Goal: Task Accomplishment & Management: Manage account settings

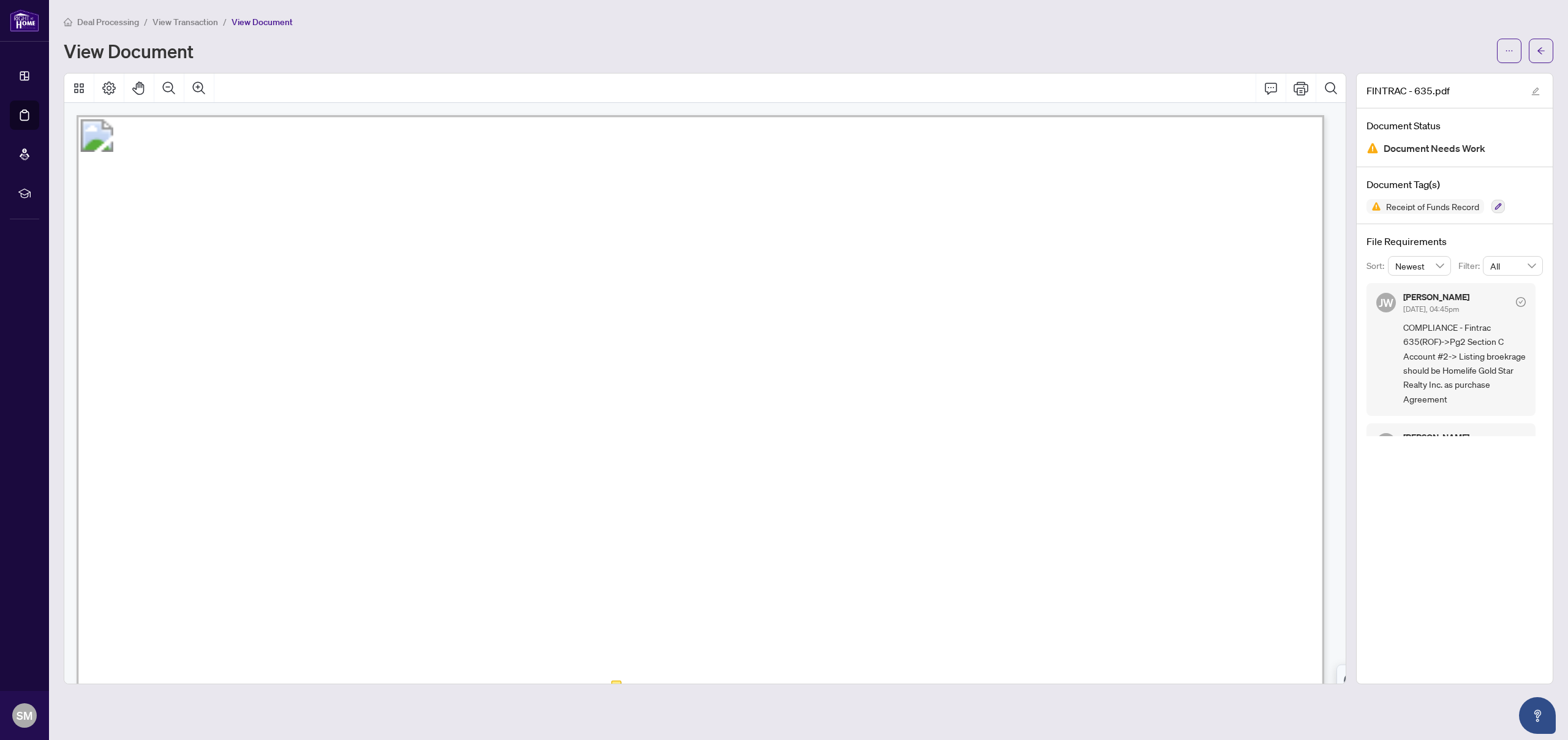
scroll to position [1812, 0]
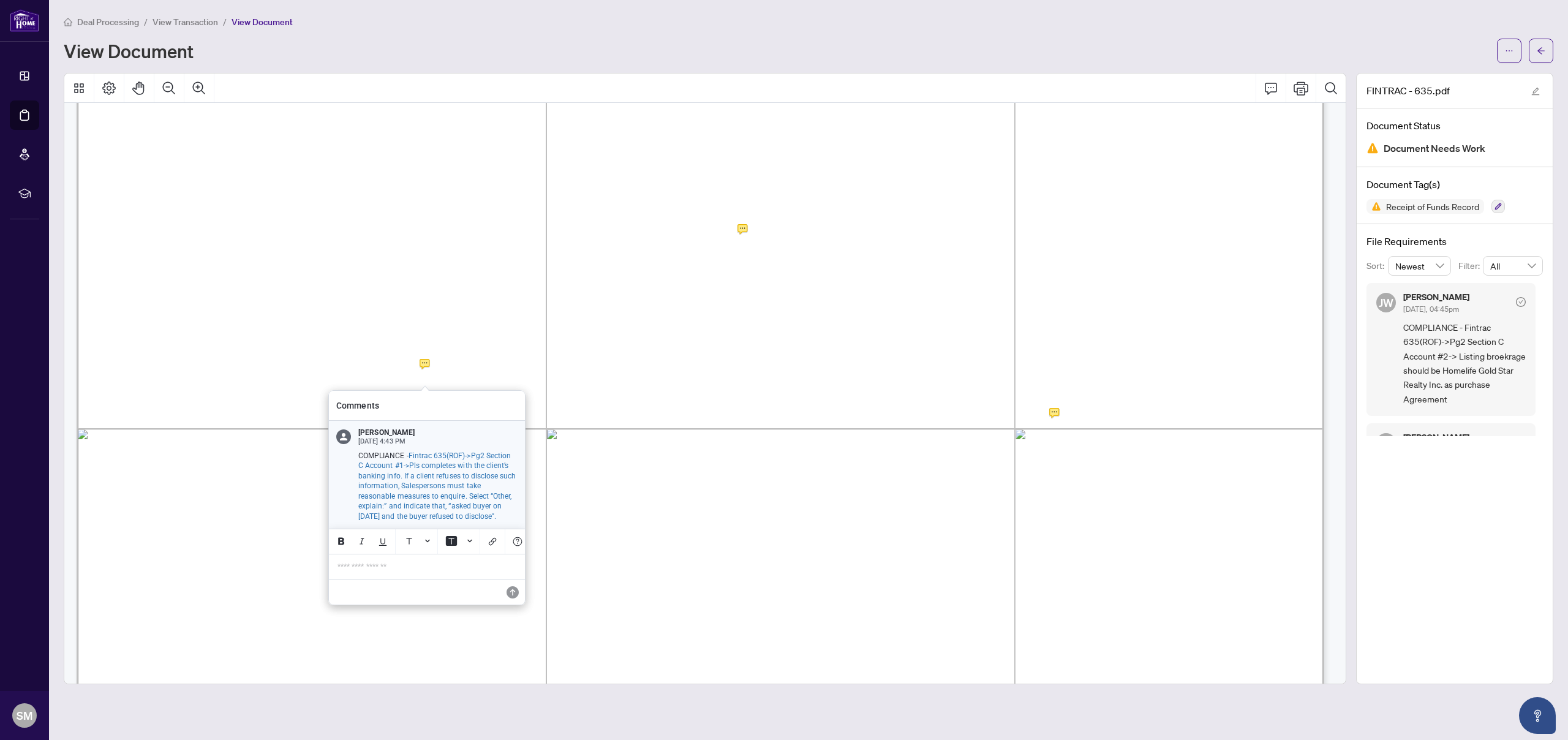
click at [470, 516] on span "Fintrac 635(ROF)->Pg2 Section C Account #1->Pls completes with the client’s ban…" at bounding box center [437, 486] width 158 height 69
drag, startPoint x: 458, startPoint y: 516, endPoint x: 498, endPoint y: 532, distance: 43.1
click at [498, 529] on div "[PERSON_NAME] [DATE] 4:43 PM COMPLIANCE - Fintrac 635(ROF)->Pg2 Section C Accou…" at bounding box center [426, 474] width 196 height 108
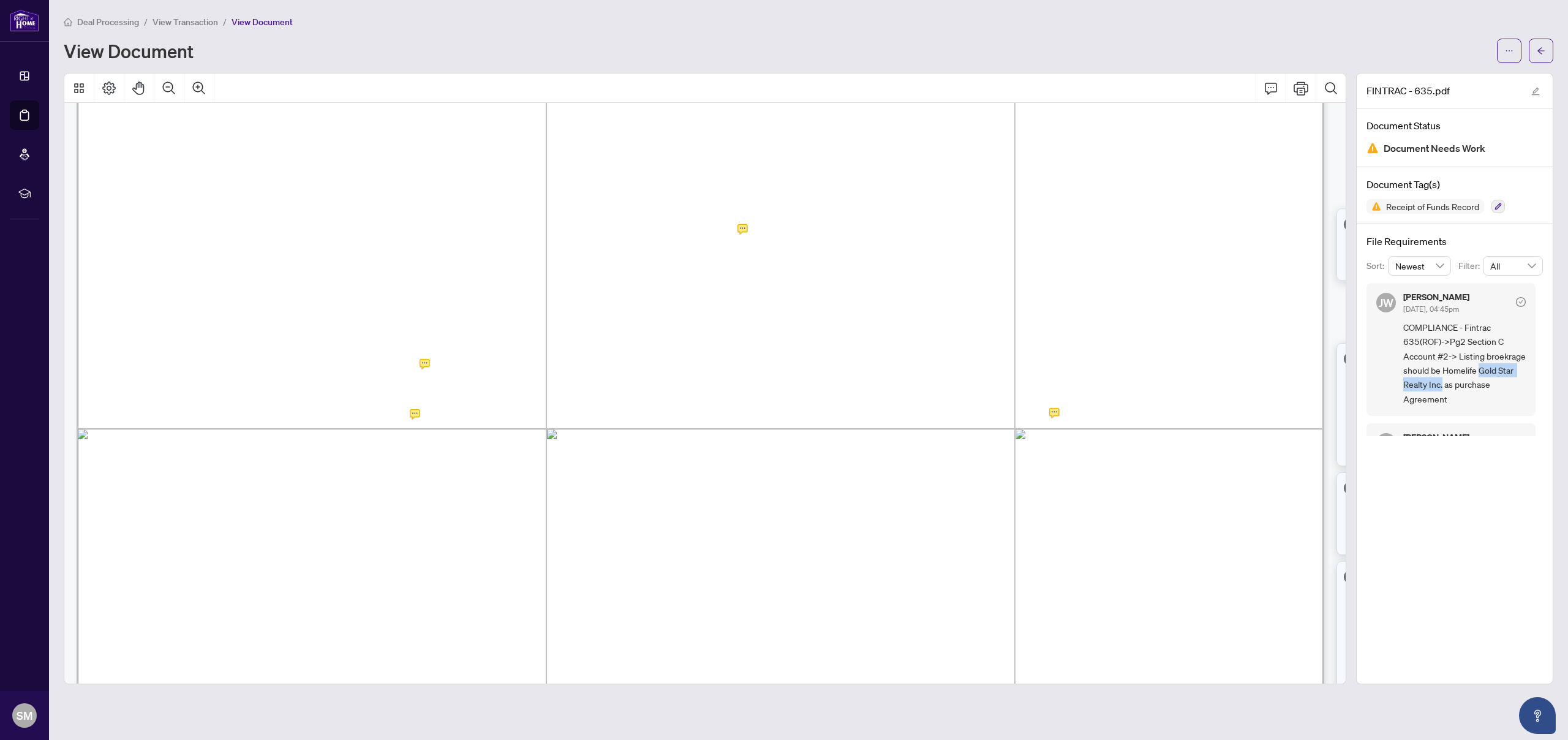
drag, startPoint x: 1405, startPoint y: 382, endPoint x: 1480, endPoint y: 384, distance: 75.0
click at [1480, 384] on span "COMPLIANCE - Fintrac 635(ROF)->Pg2 Section C Account #2-> Listing broekrage sho…" at bounding box center [1464, 363] width 122 height 86
copy span "Gold Star Realty Inc."
click at [1523, 392] on div "[PERSON_NAME] [DATE], 04:45pm COMPLIANCE - Fintrac 635(ROF)->Pg2 Section C Acco…" at bounding box center [1451, 350] width 169 height 133
drag, startPoint x: 1484, startPoint y: 369, endPoint x: 1476, endPoint y: 382, distance: 15.3
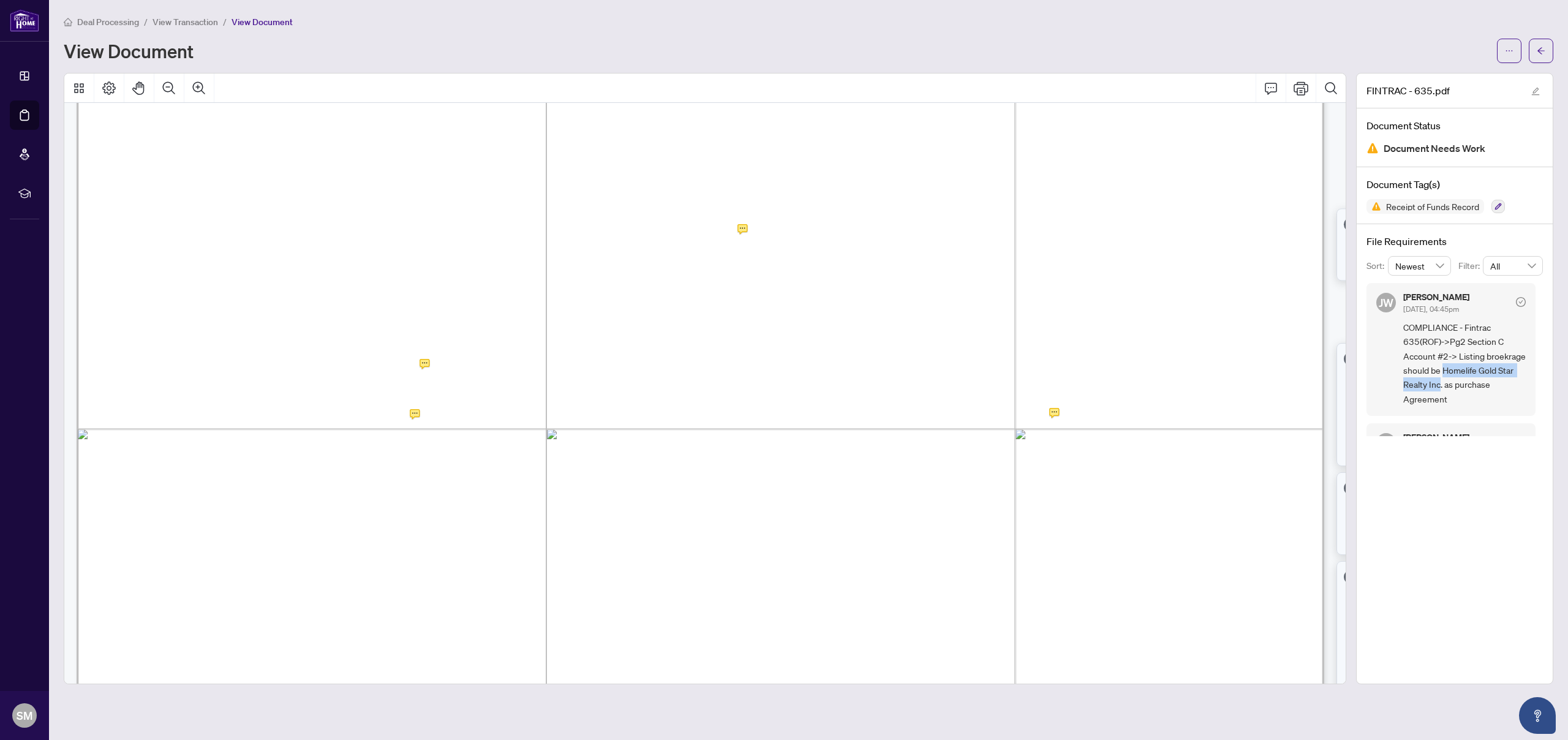
click at [1476, 382] on span "COMPLIANCE - Fintrac 635(ROF)->Pg2 Section C Account #2-> Listing broekrage sho…" at bounding box center [1464, 363] width 122 height 86
copy span "Homelife Gold Star Realty Inc"
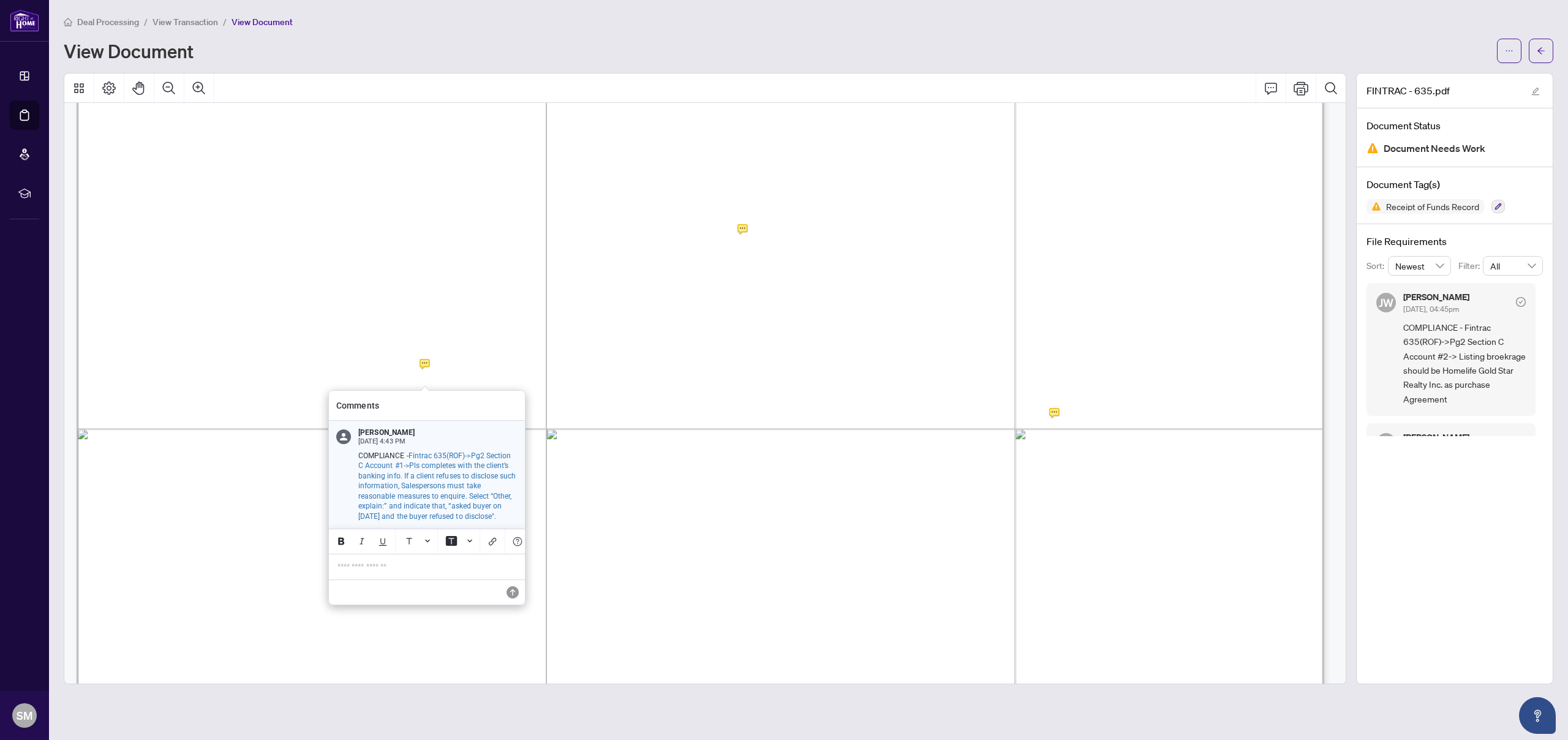
drag, startPoint x: 458, startPoint y: 516, endPoint x: 425, endPoint y: 529, distance: 35.5
click at [425, 521] on span "Fintrac 635(ROF)->Pg2 Section C Account #1->Pls completes with the client’s ban…" at bounding box center [437, 486] width 158 height 69
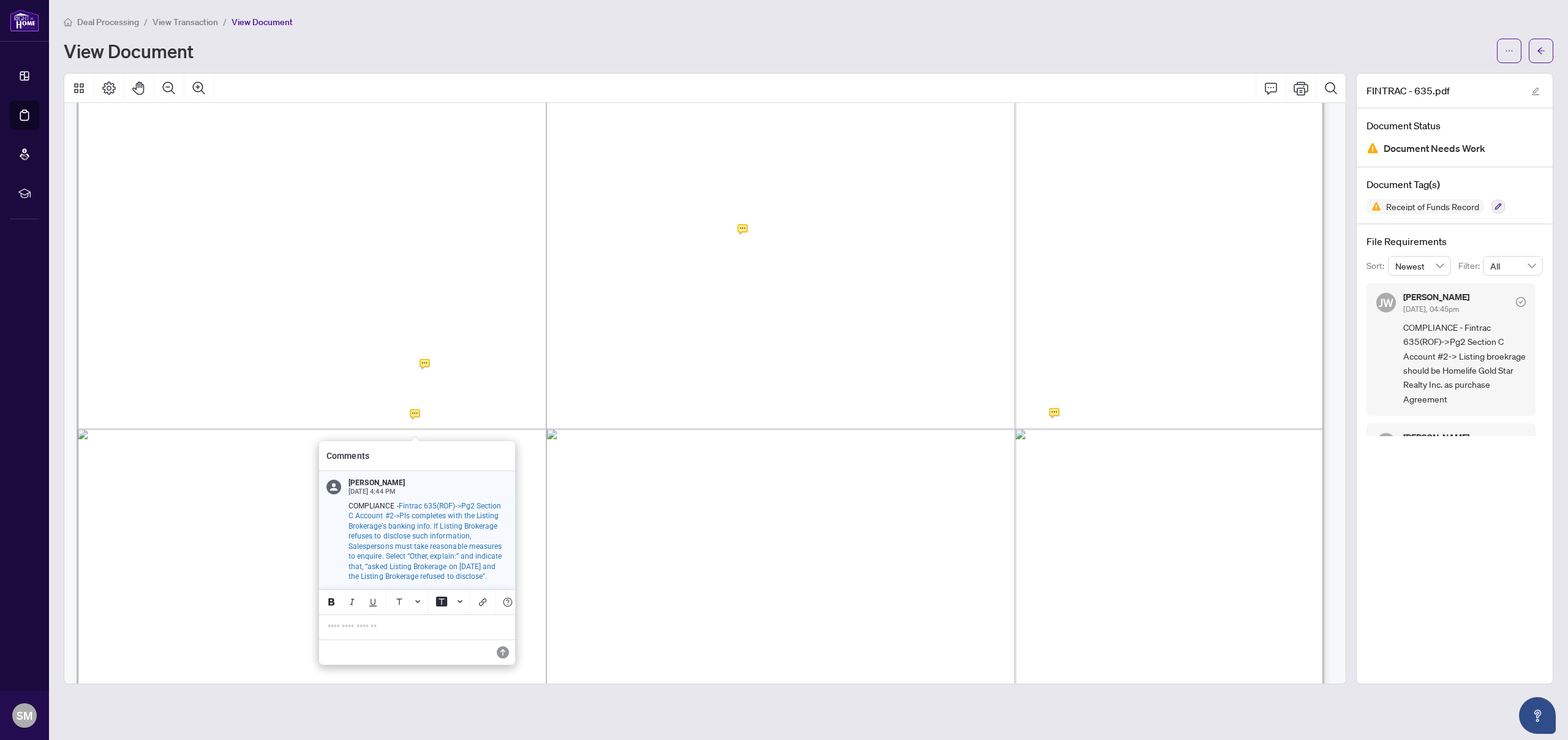
drag, startPoint x: 349, startPoint y: 526, endPoint x: 428, endPoint y: 529, distance: 79.1
click at [428, 529] on span "Fintrac 635(ROF)->Pg2 Section C Account #2->Pls completes with the Listing Brok…" at bounding box center [425, 541] width 153 height 80
drag, startPoint x: 350, startPoint y: 537, endPoint x: 388, endPoint y: 545, distance: 38.8
click at [388, 545] on span "Fintrac 635(ROF)->Pg2 Section C Account #2->Pls completes with the Listing Brok…" at bounding box center [425, 541] width 153 height 80
drag, startPoint x: 441, startPoint y: 564, endPoint x: 445, endPoint y: 557, distance: 8.1
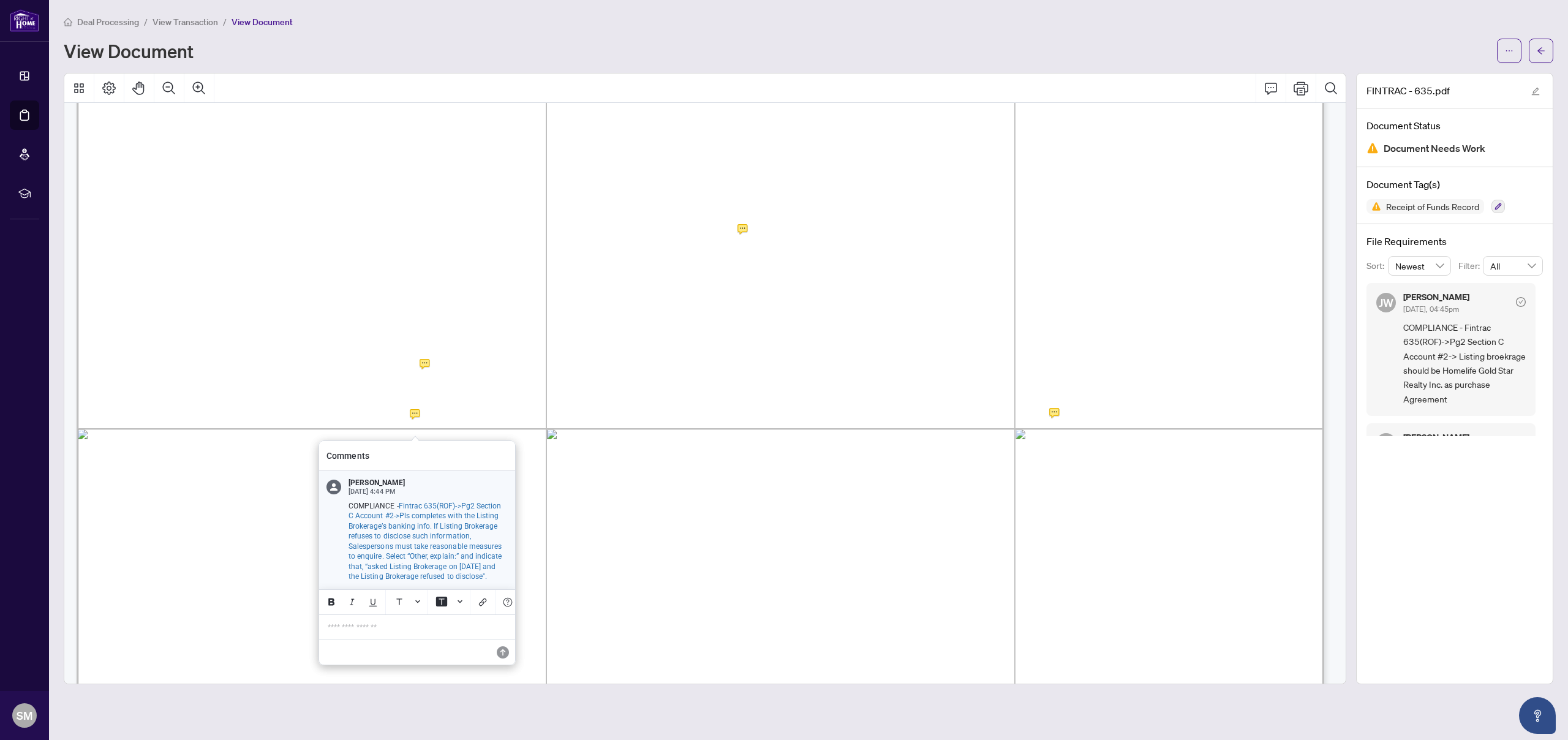
click at [441, 564] on span "Fintrac 635(ROF)->Pg2 Section C Account #2->Pls completes with the Listing Brok…" at bounding box center [425, 541] width 153 height 80
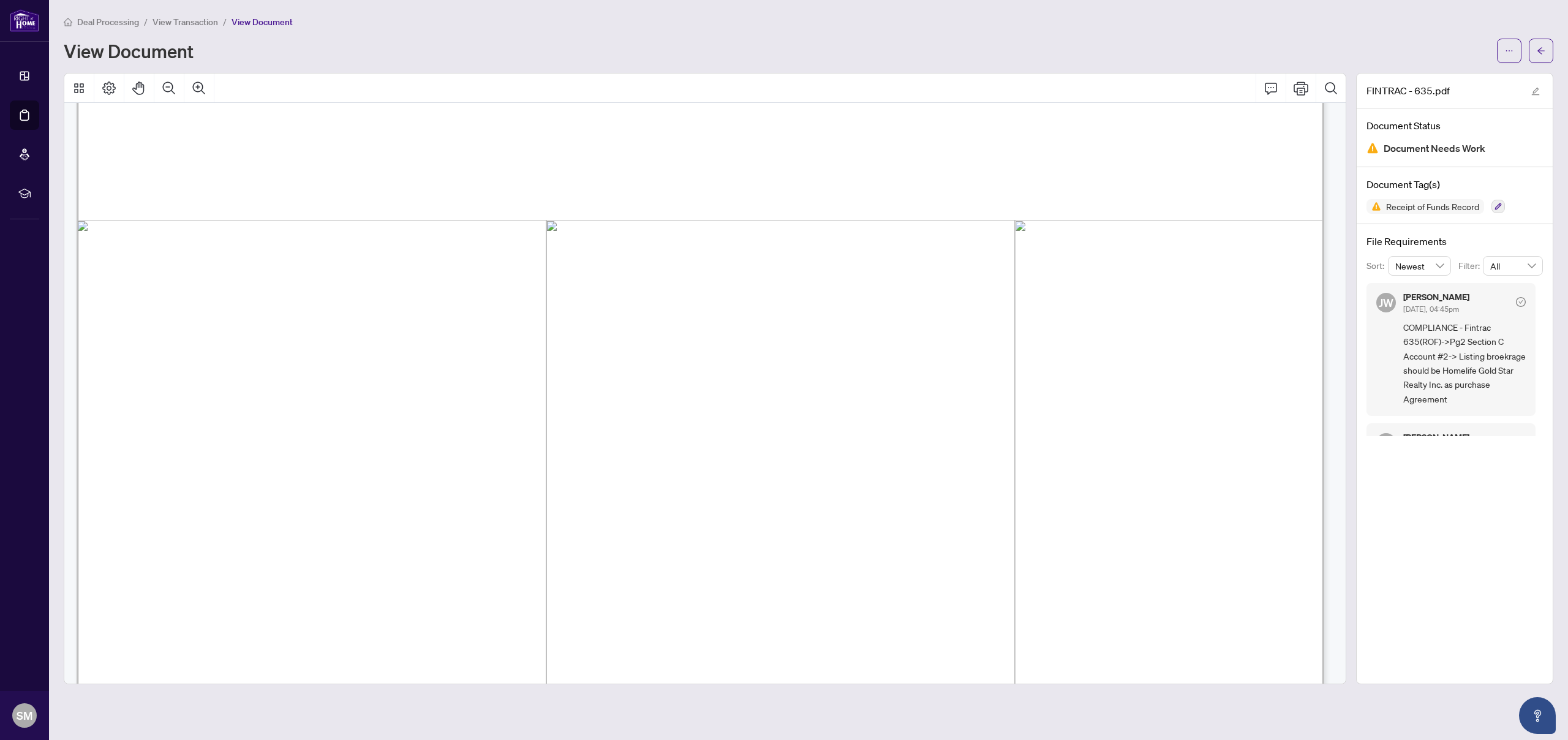
scroll to position [5165, 0]
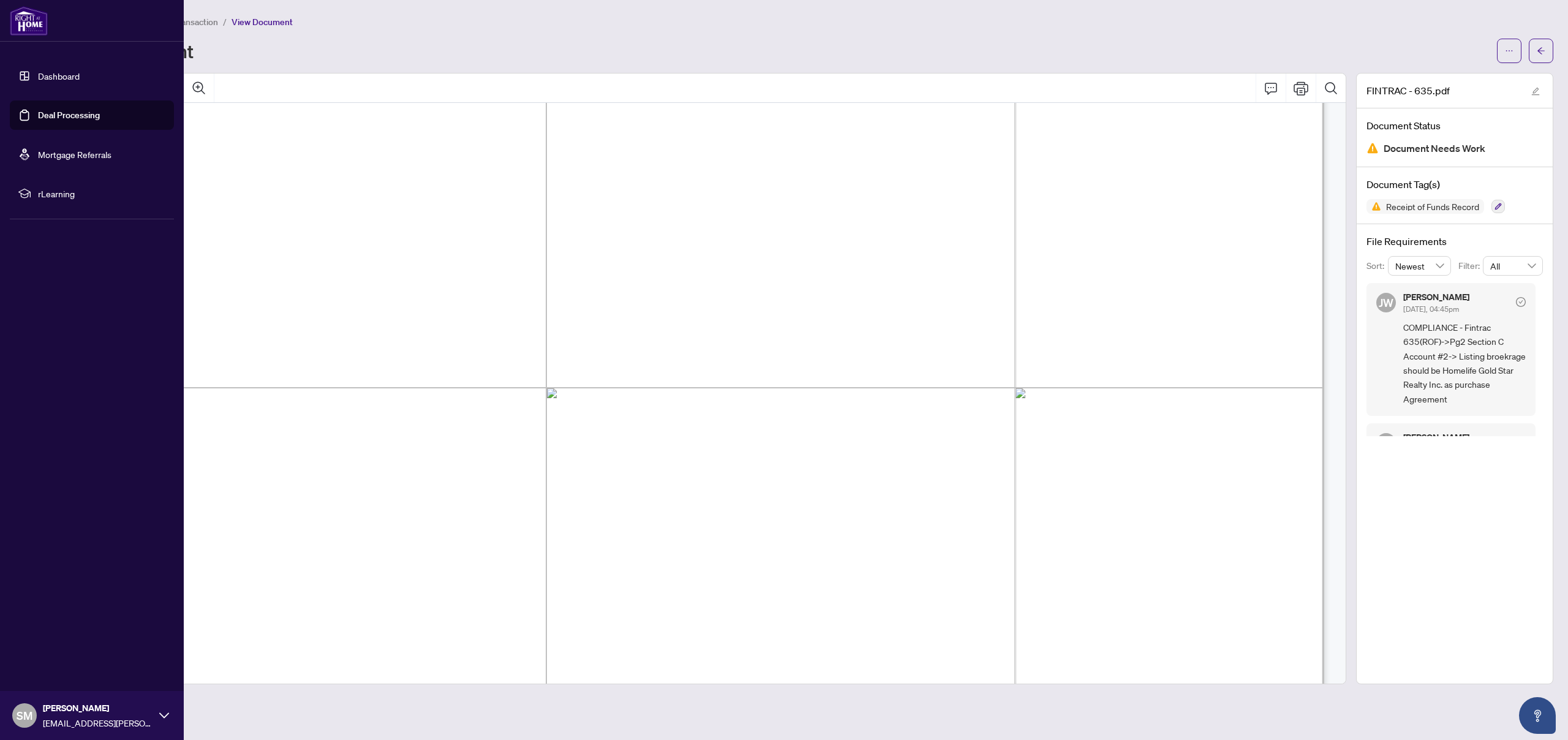
click at [38, 117] on link "Deal Processing" at bounding box center [69, 115] width 62 height 11
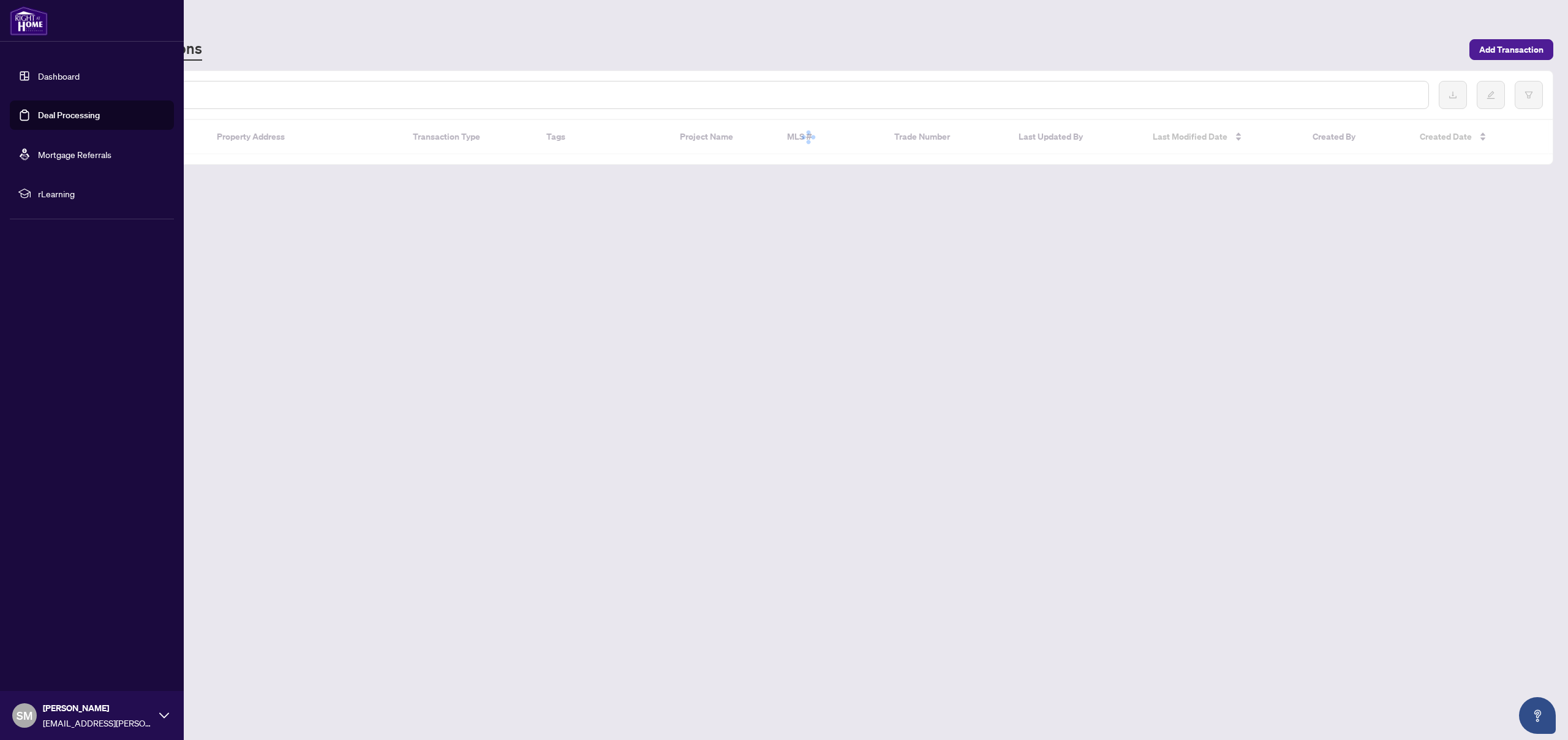
click at [58, 71] on link "Dashboard" at bounding box center [59, 76] width 42 height 11
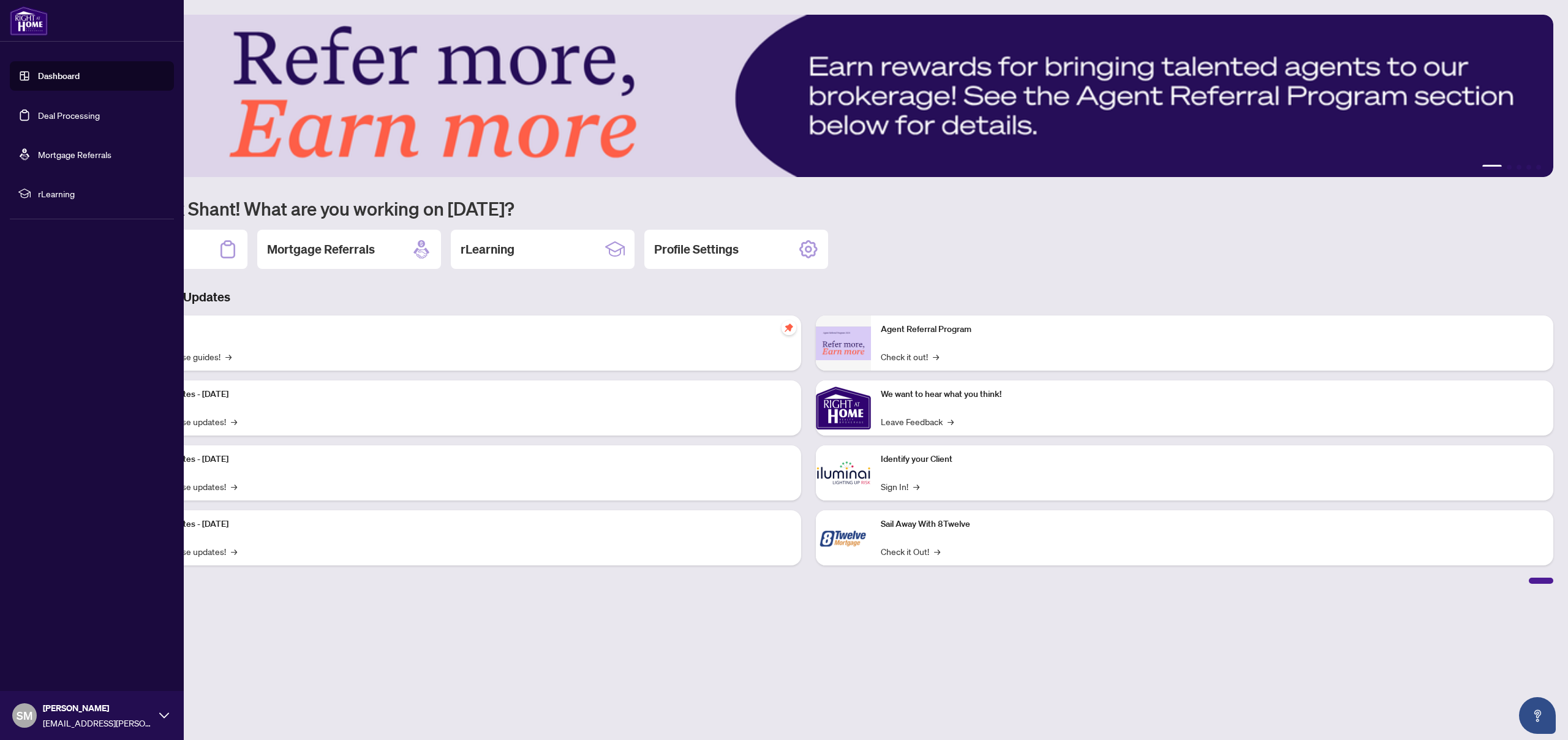
click at [55, 117] on link "Deal Processing" at bounding box center [69, 115] width 62 height 11
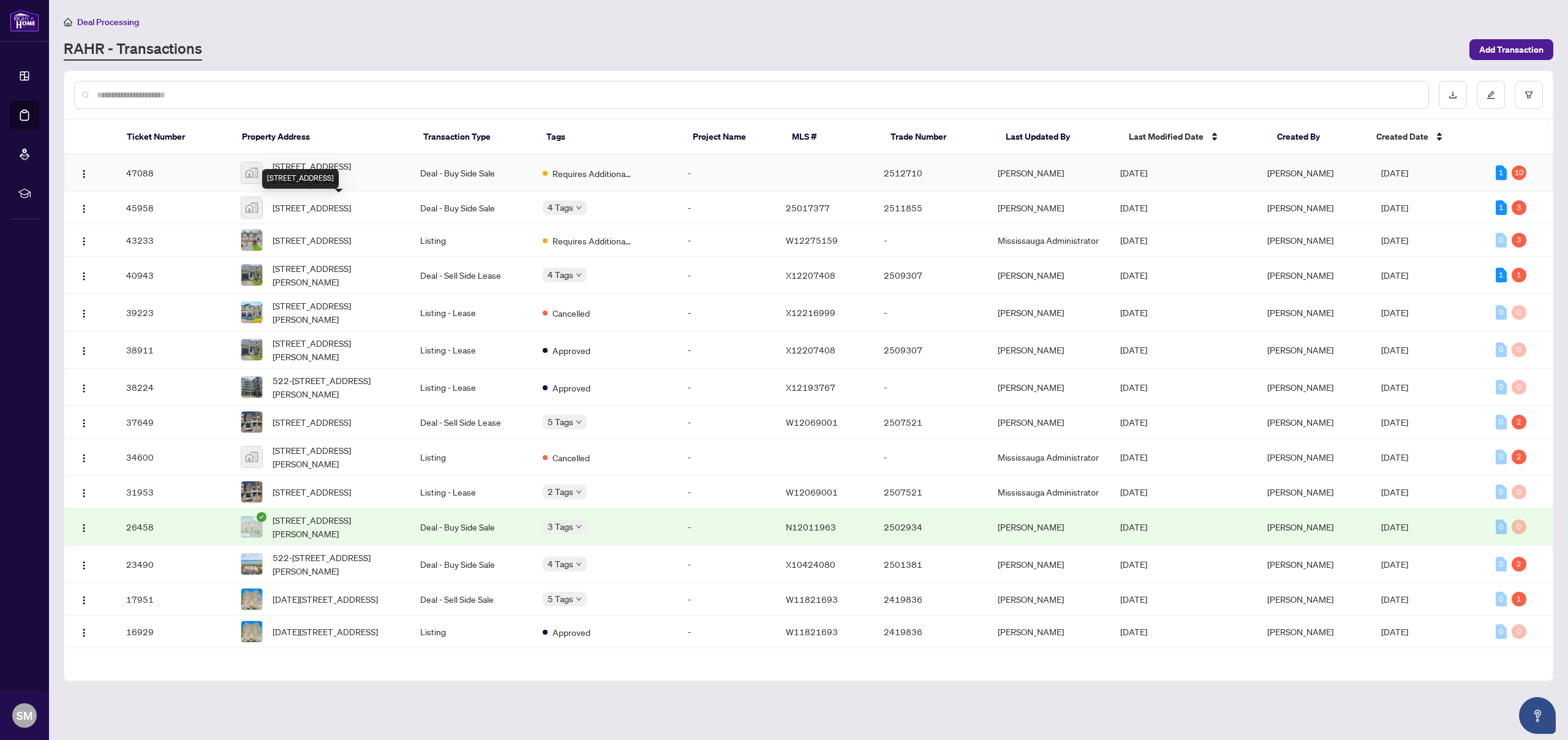
click at [460, 176] on td "Deal - Buy Side Sale" at bounding box center [471, 173] width 122 height 37
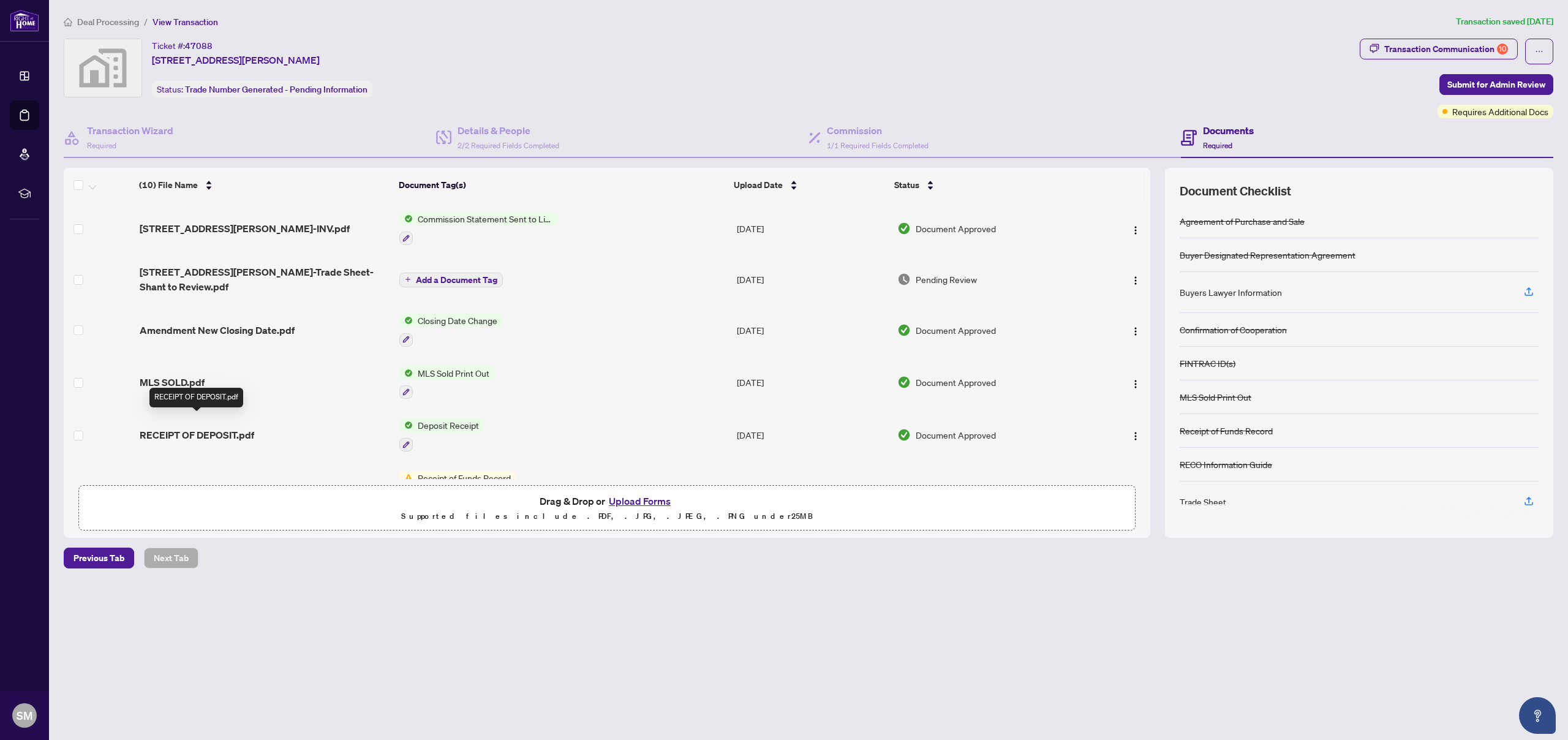
scroll to position [96, 0]
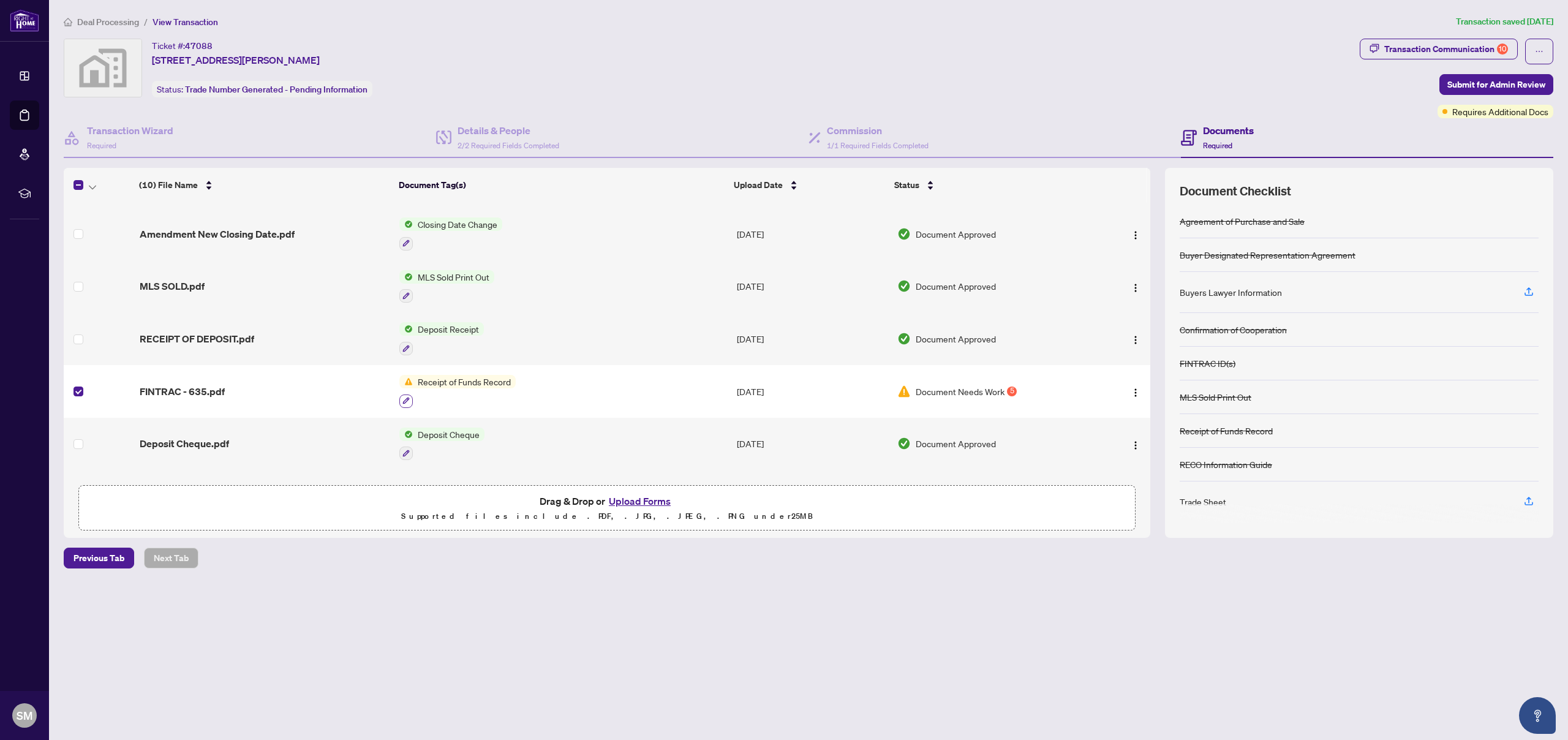
click at [407, 397] on icon "button" at bounding box center [406, 401] width 7 height 7
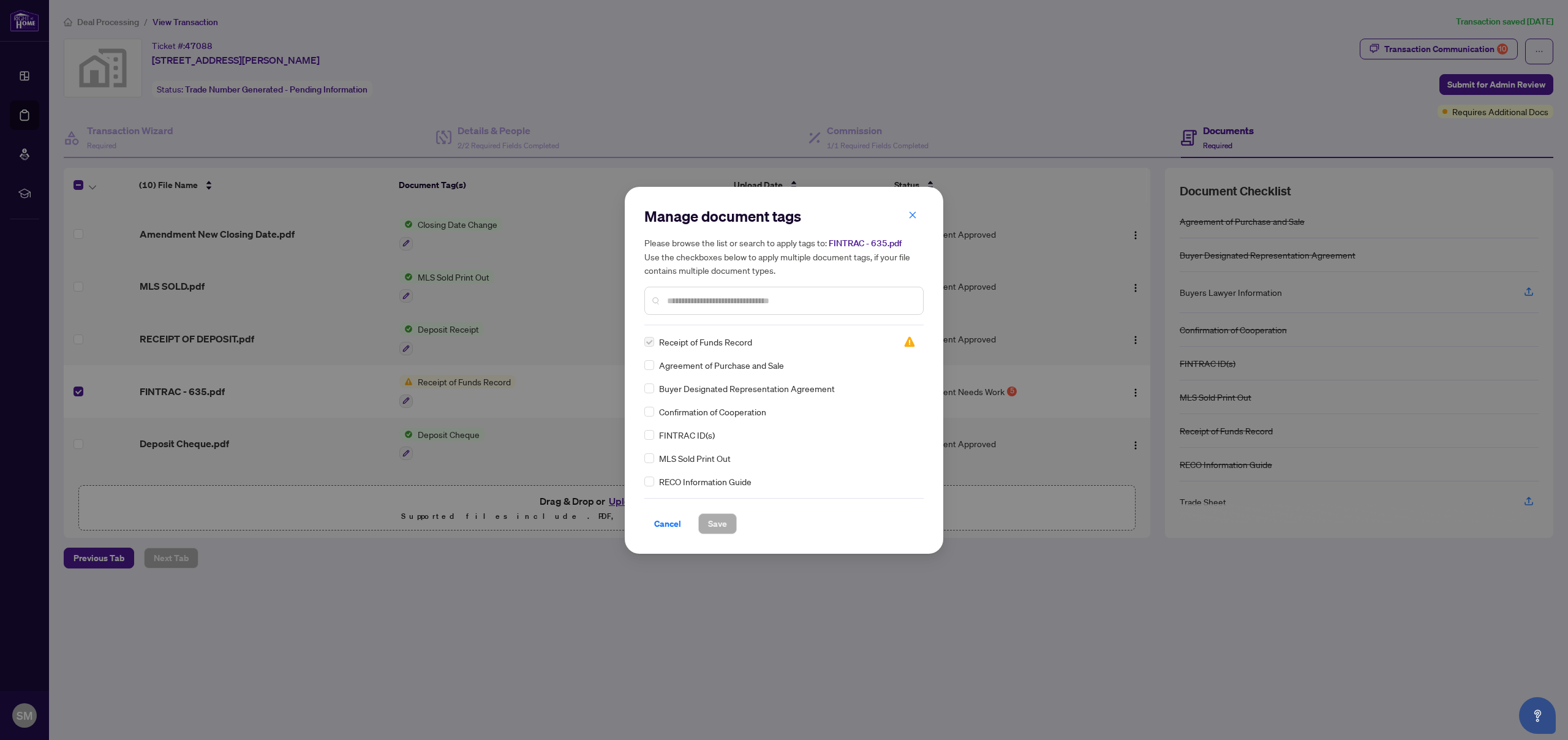
click at [665, 522] on span "Cancel" at bounding box center [668, 524] width 27 height 20
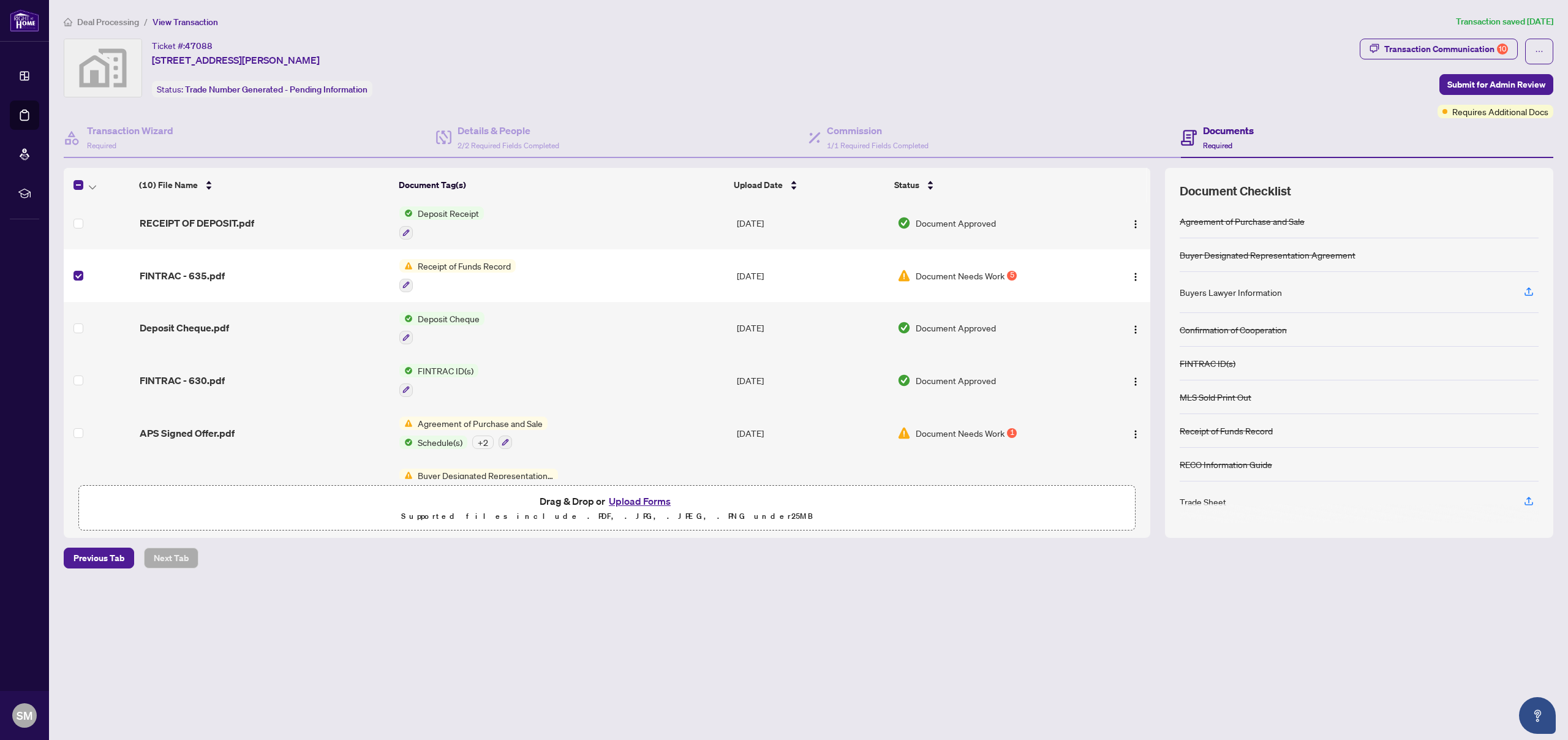
scroll to position [234, 0]
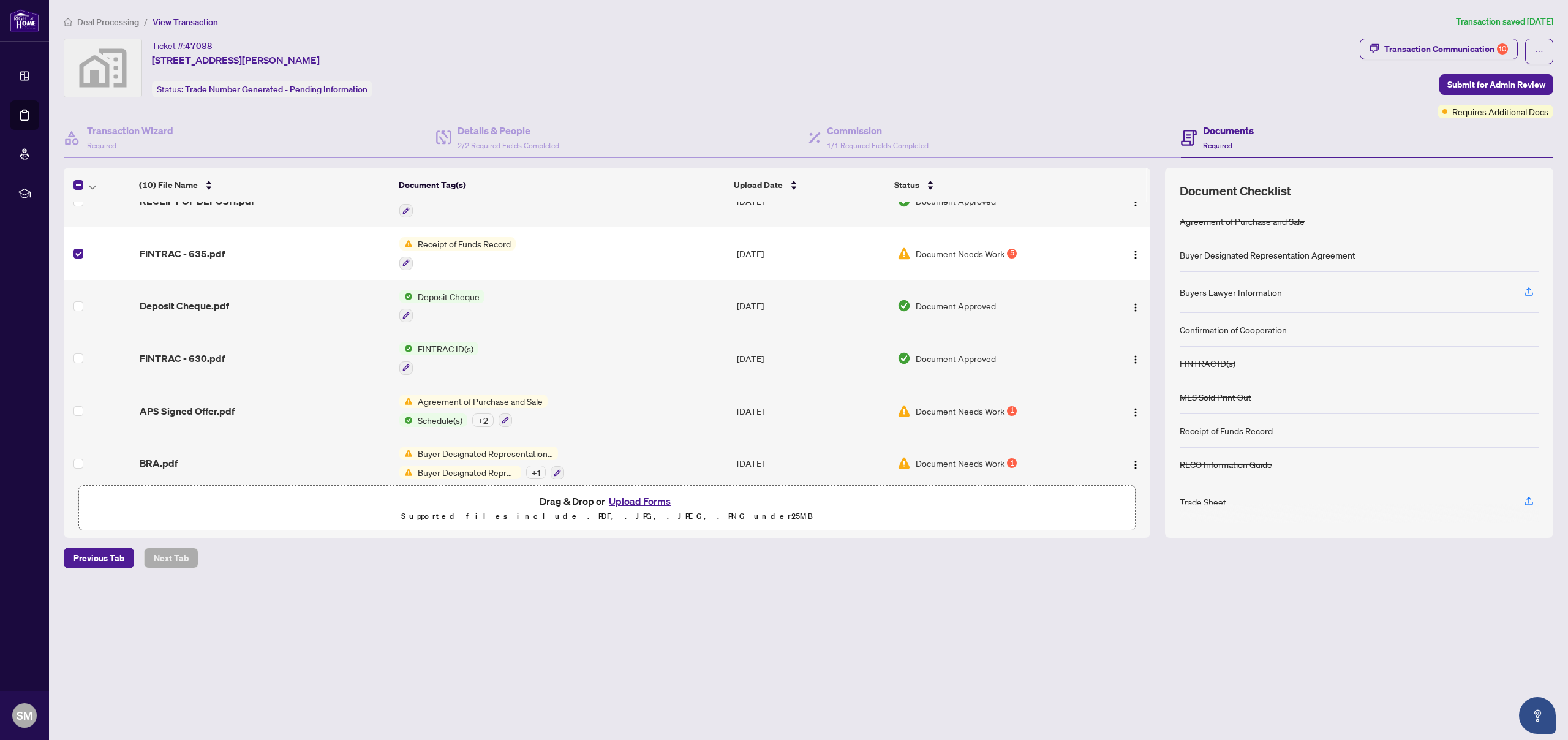
click at [466, 395] on span "Agreement of Purchase and Sale" at bounding box center [480, 401] width 135 height 14
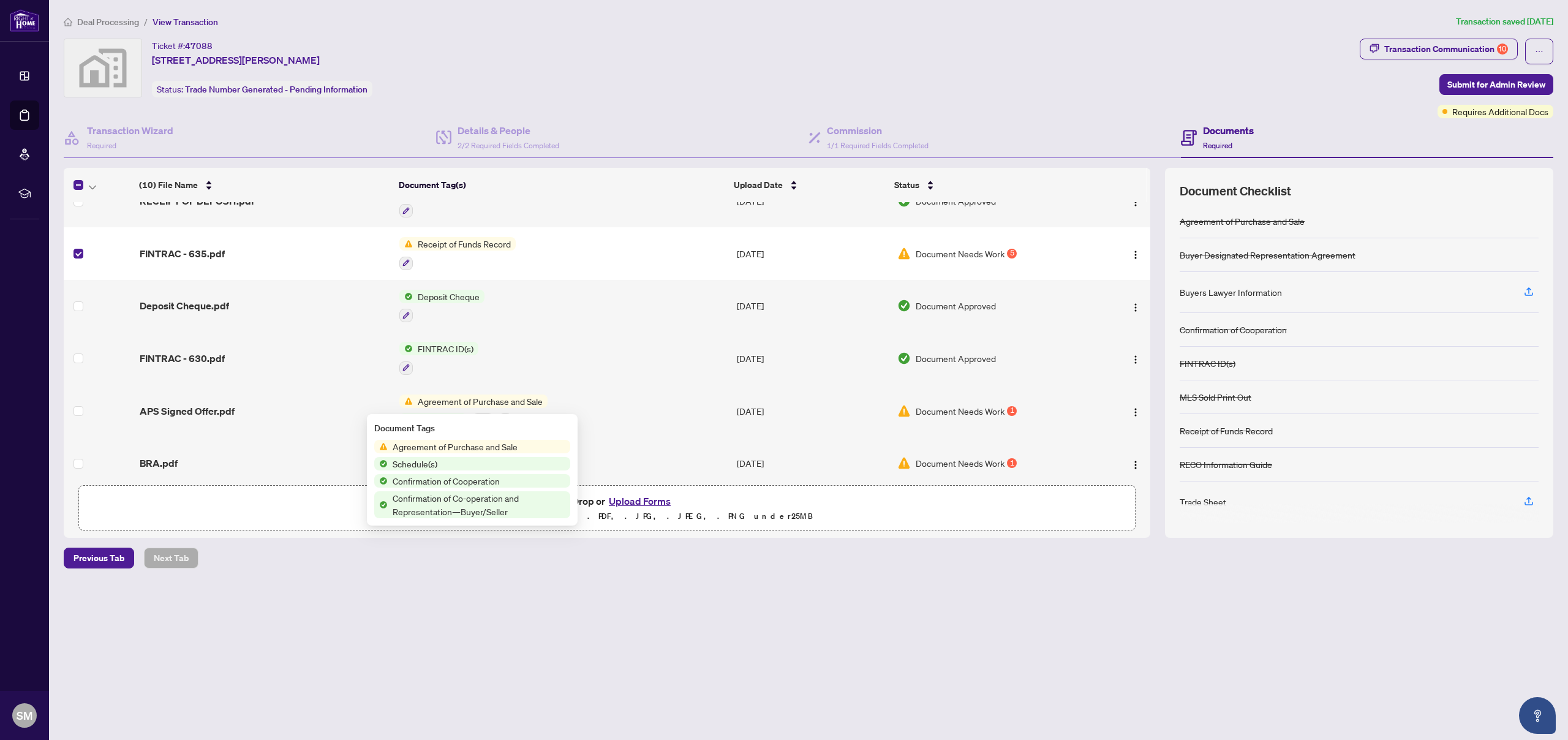
click at [466, 395] on span "Agreement of Purchase and Sale" at bounding box center [480, 401] width 135 height 14
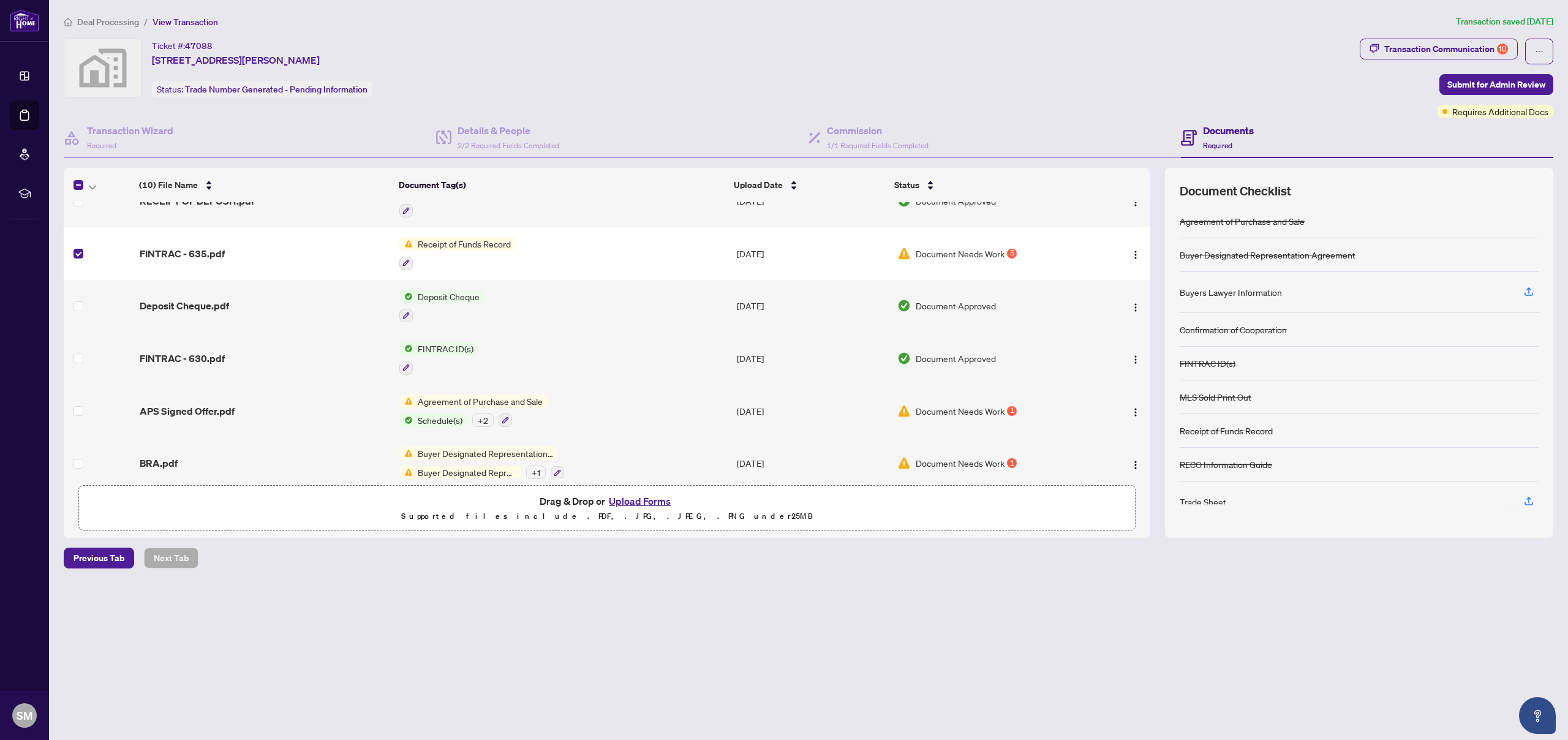
click at [444, 237] on span "Receipt of Funds Record" at bounding box center [464, 244] width 103 height 14
click at [448, 293] on span "Receipt of Funds Record" at bounding box center [454, 291] width 103 height 14
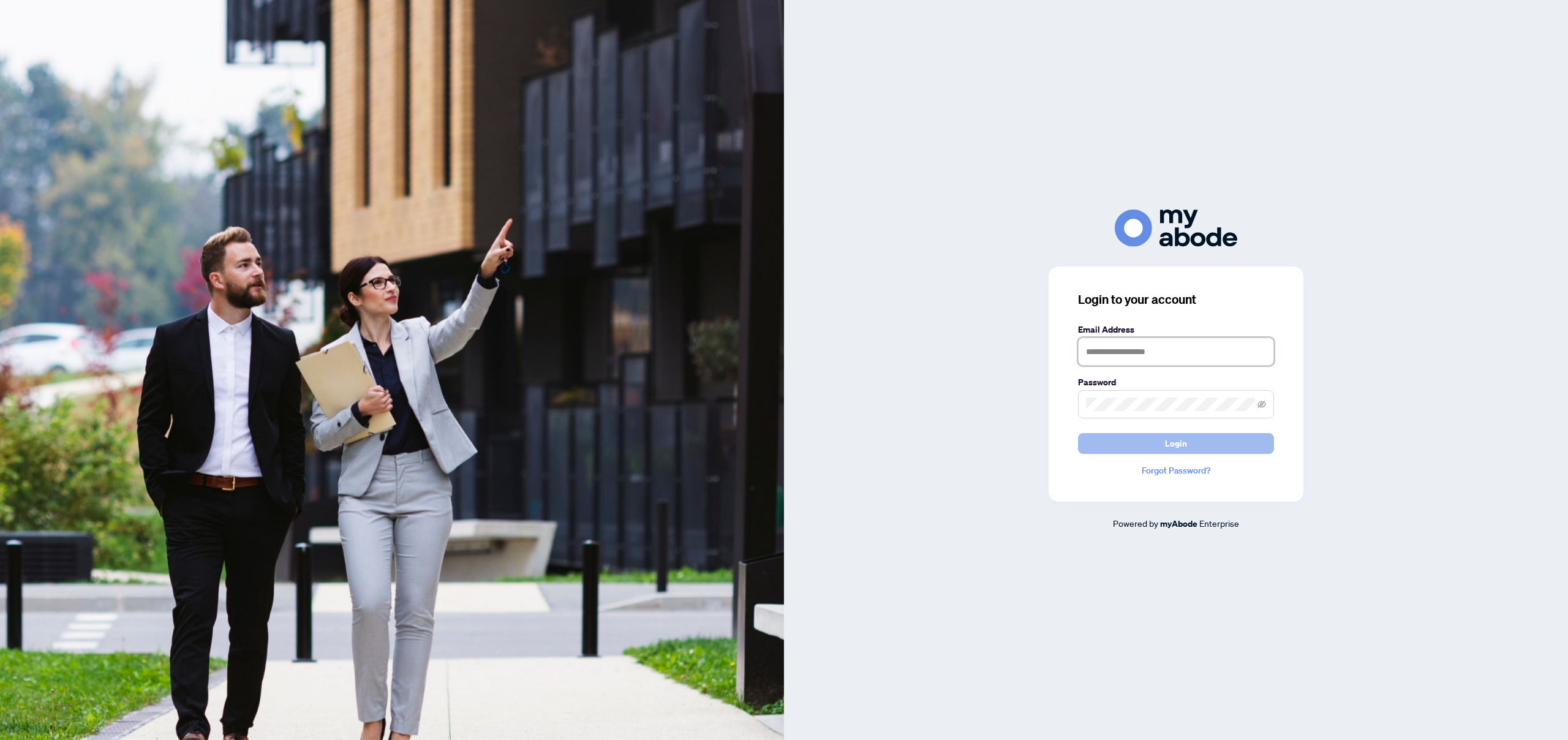
type input "**********"
click at [1166, 445] on span "Login" at bounding box center [1176, 444] width 22 height 20
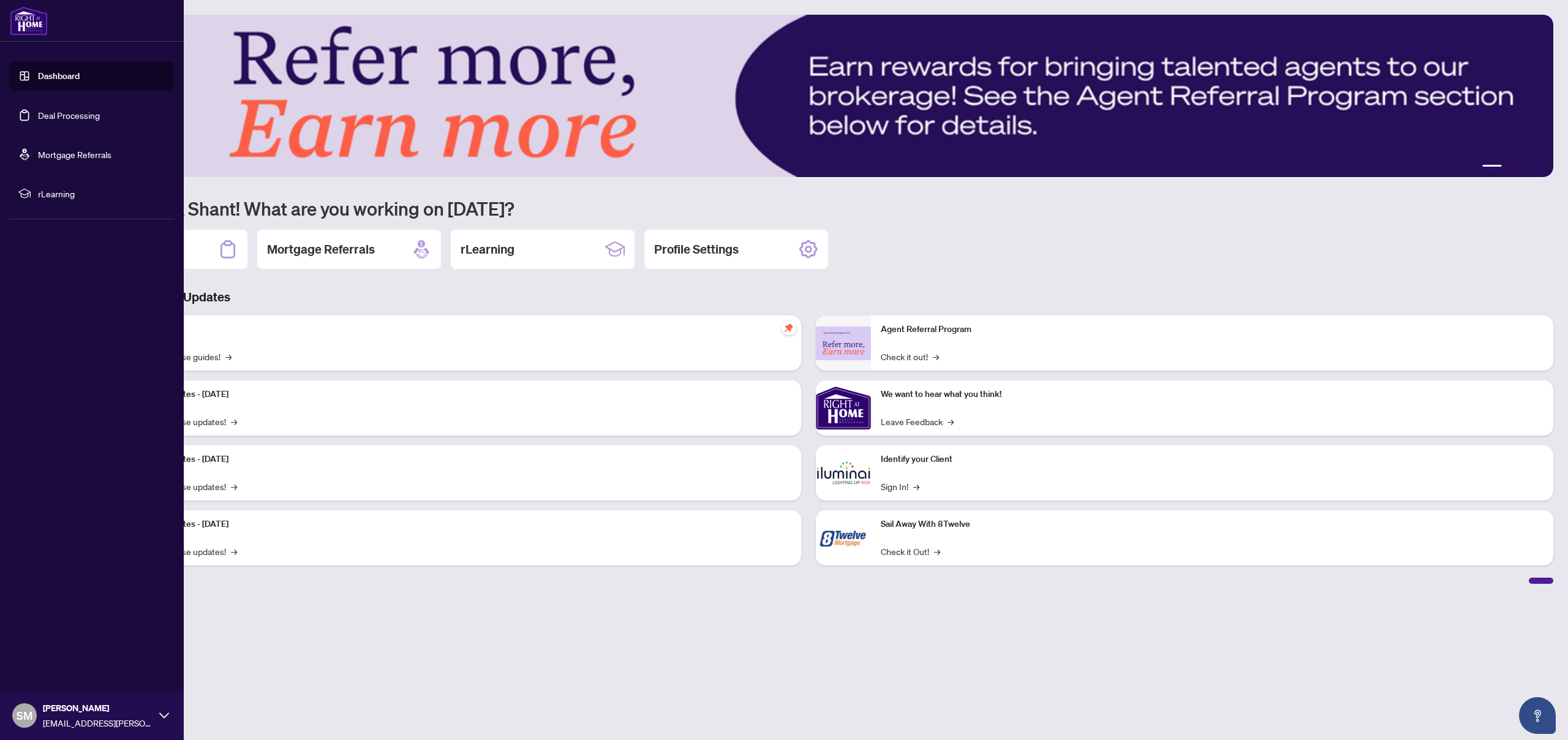
click at [63, 132] on ul "Dashboard Deal Processing Mortgage Referrals rLearning" at bounding box center [92, 135] width 164 height 147
click at [67, 119] on link "Deal Processing" at bounding box center [69, 115] width 62 height 11
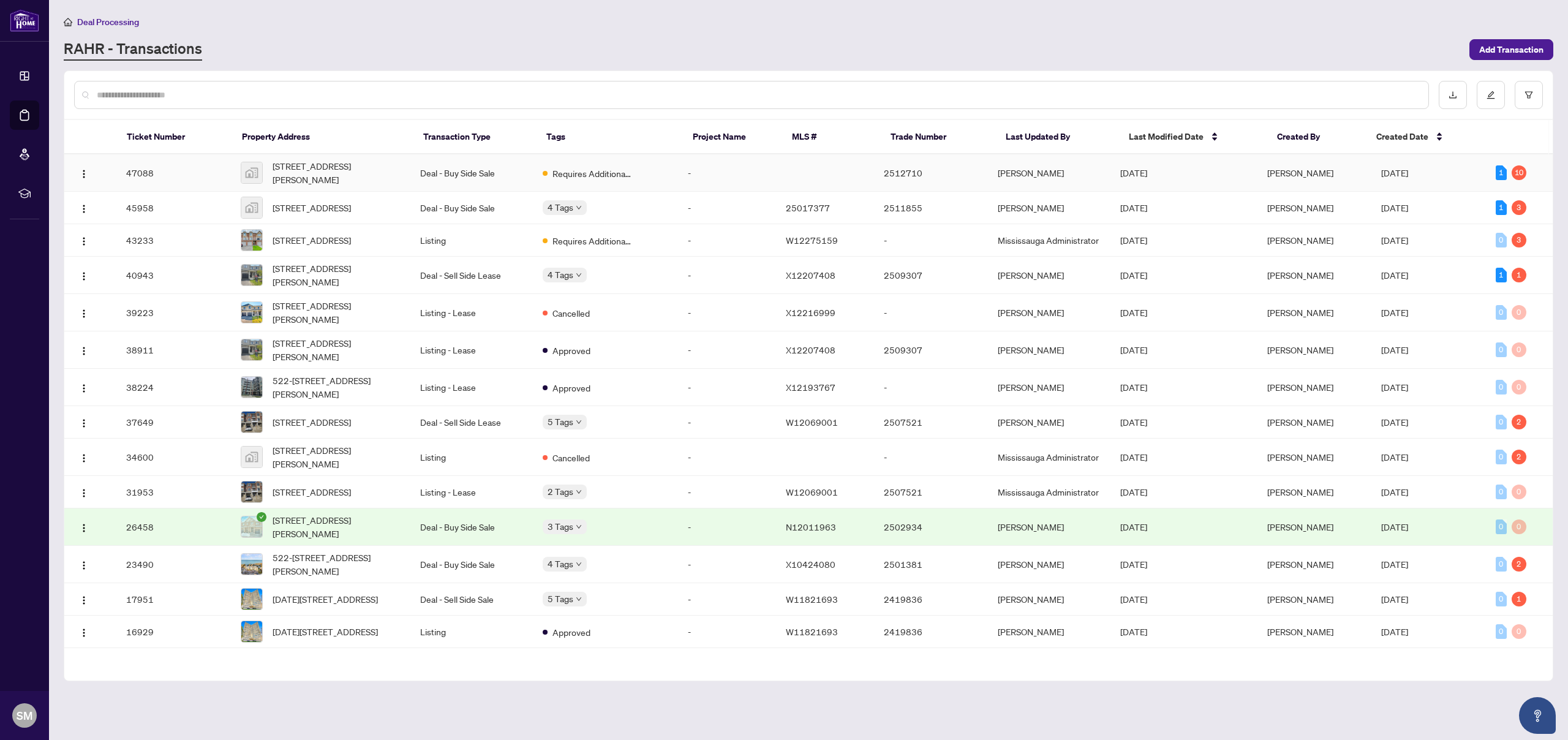
click at [458, 175] on td "Deal - Buy Side Sale" at bounding box center [471, 173] width 122 height 37
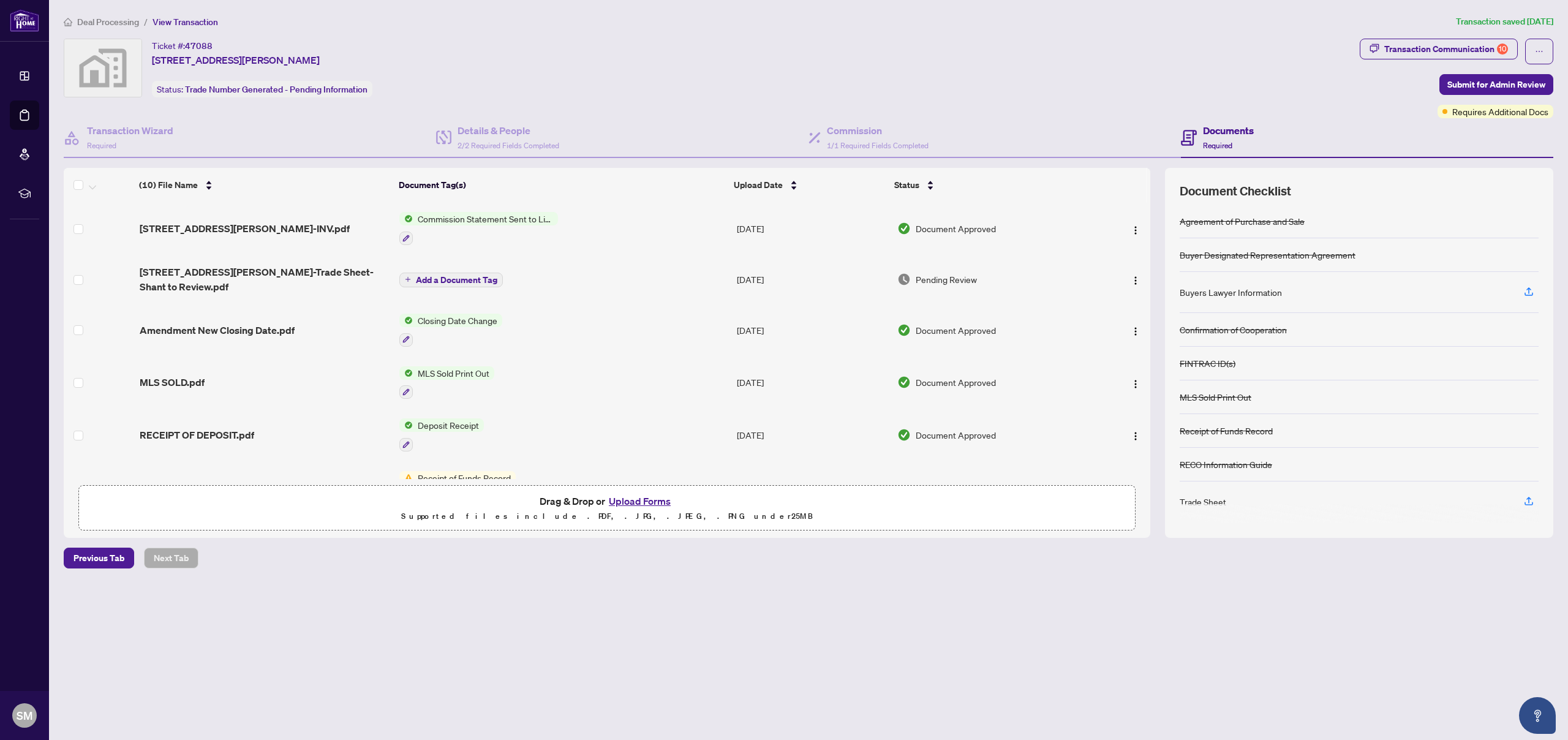
click at [636, 502] on button "Upload Forms" at bounding box center [640, 501] width 69 height 16
click at [637, 503] on button "Upload Forms" at bounding box center [640, 501] width 69 height 16
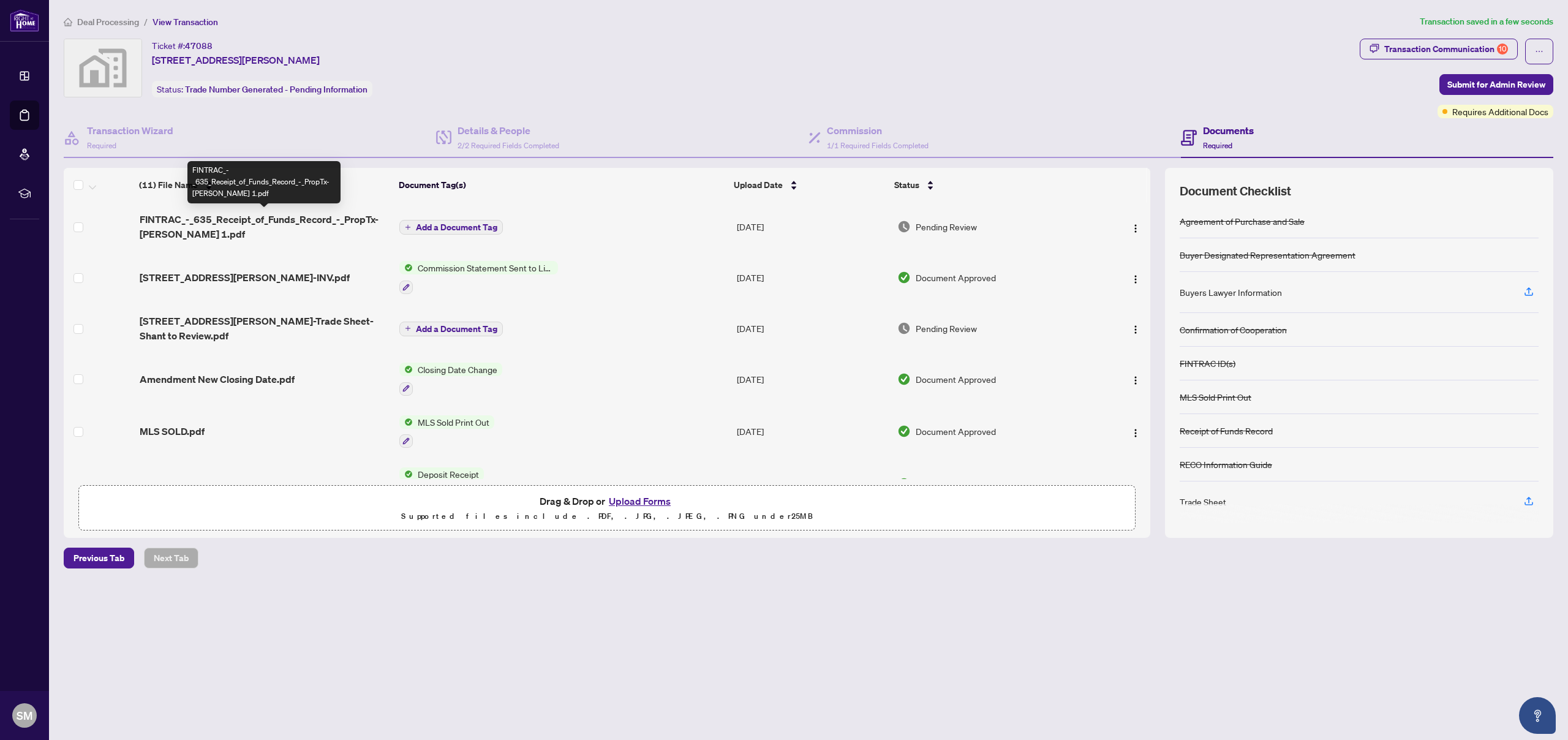
click at [311, 224] on span "FINTRAC_-_635_Receipt_of_Funds_Record_-_PropTx-OREA 1.pdf" at bounding box center [265, 227] width 251 height 30
click at [409, 227] on icon "plus" at bounding box center [408, 227] width 5 height 1
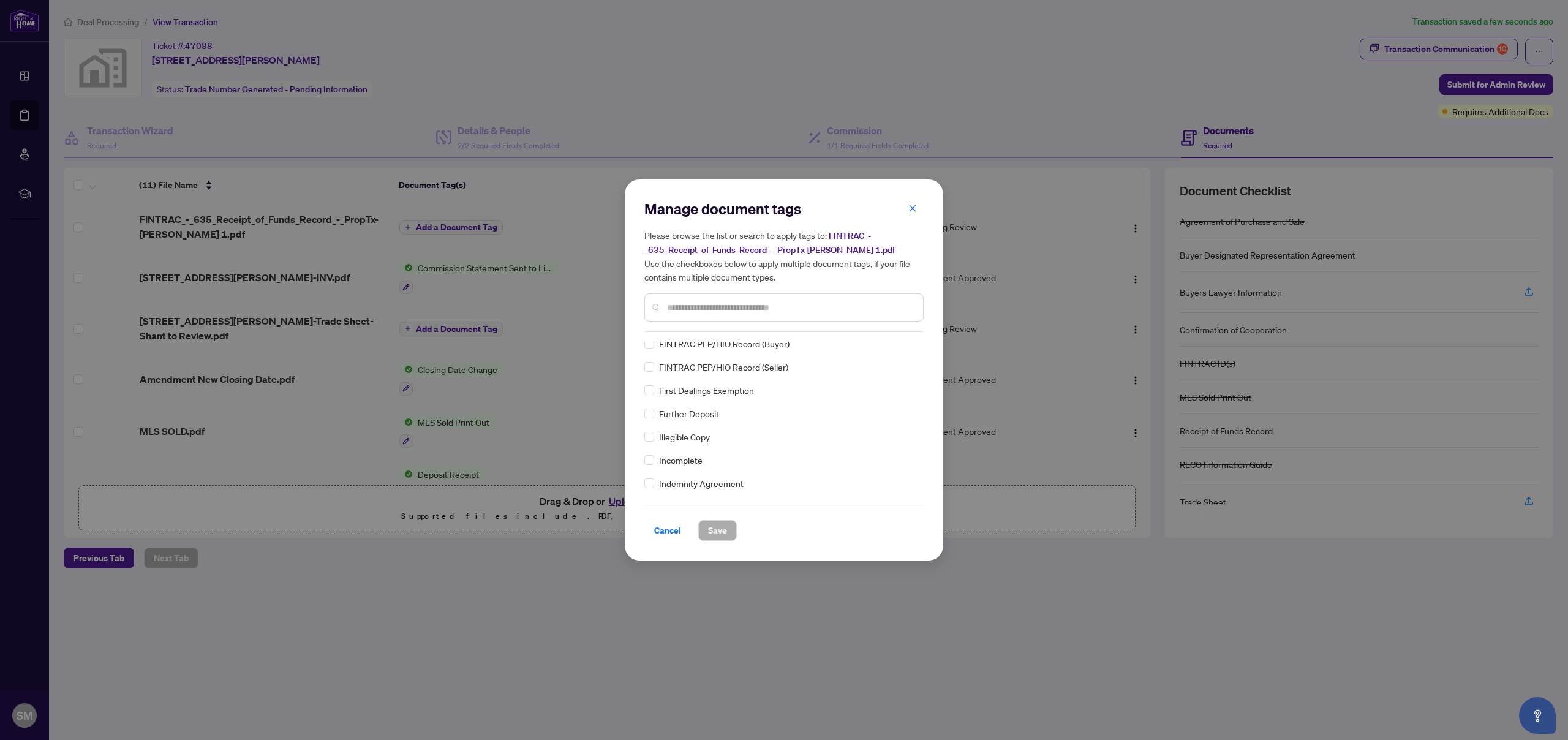
scroll to position [1797, 0]
click at [676, 526] on span "Cancel" at bounding box center [668, 530] width 27 height 20
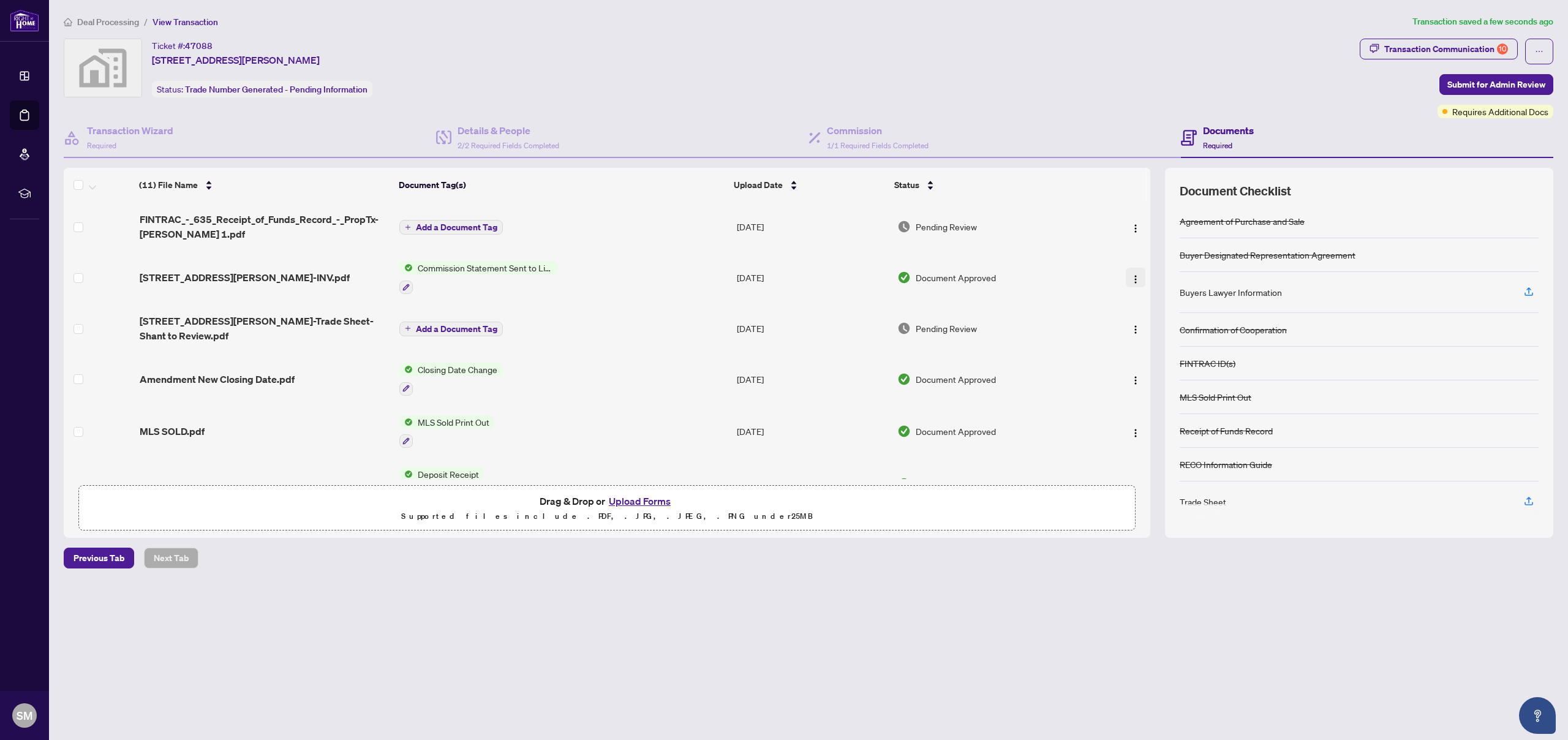
click at [1131, 277] on img "button" at bounding box center [1135, 280] width 10 height 10
click at [1184, 375] on span "Rename" at bounding box center [1190, 379] width 117 height 14
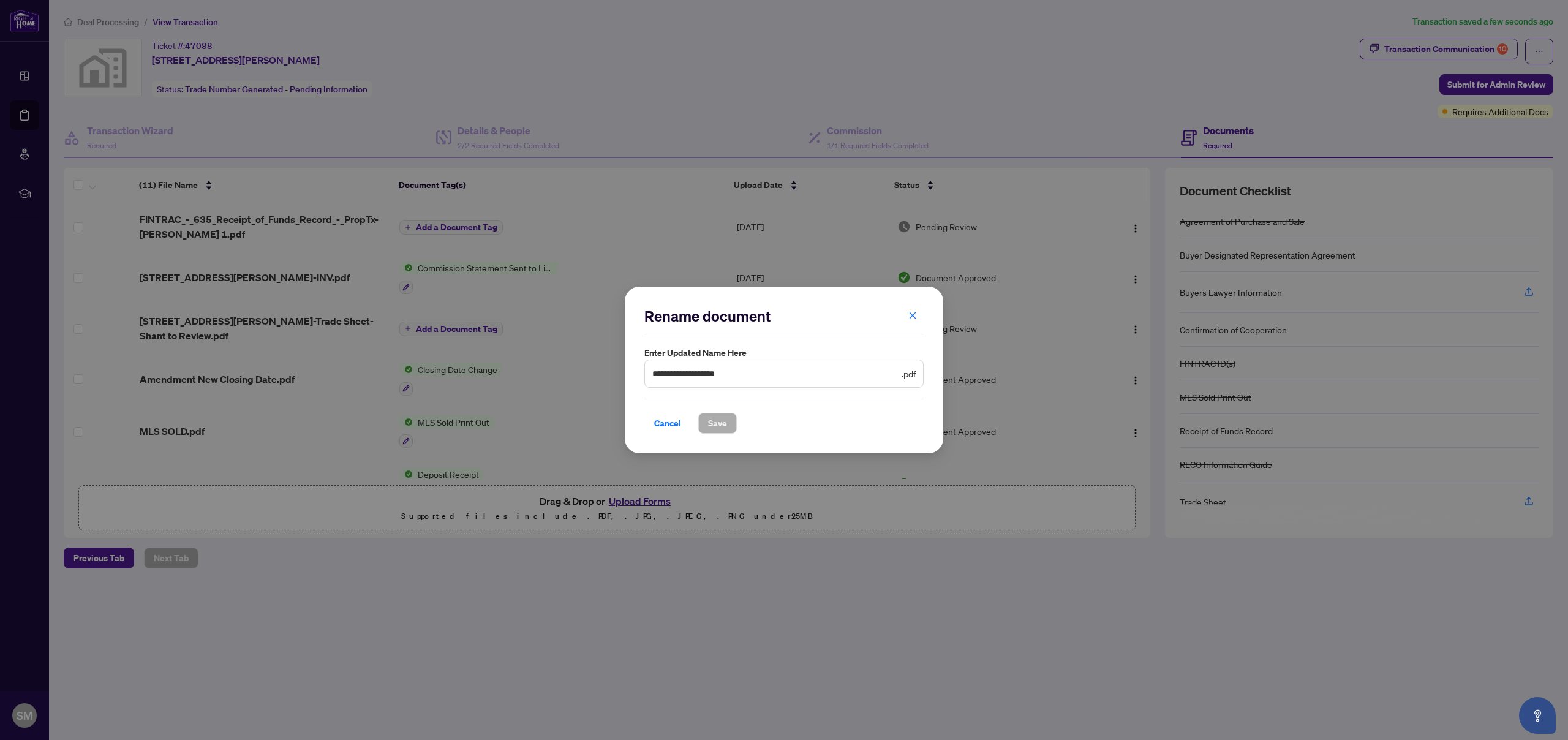
click at [665, 420] on span "Cancel" at bounding box center [668, 423] width 27 height 20
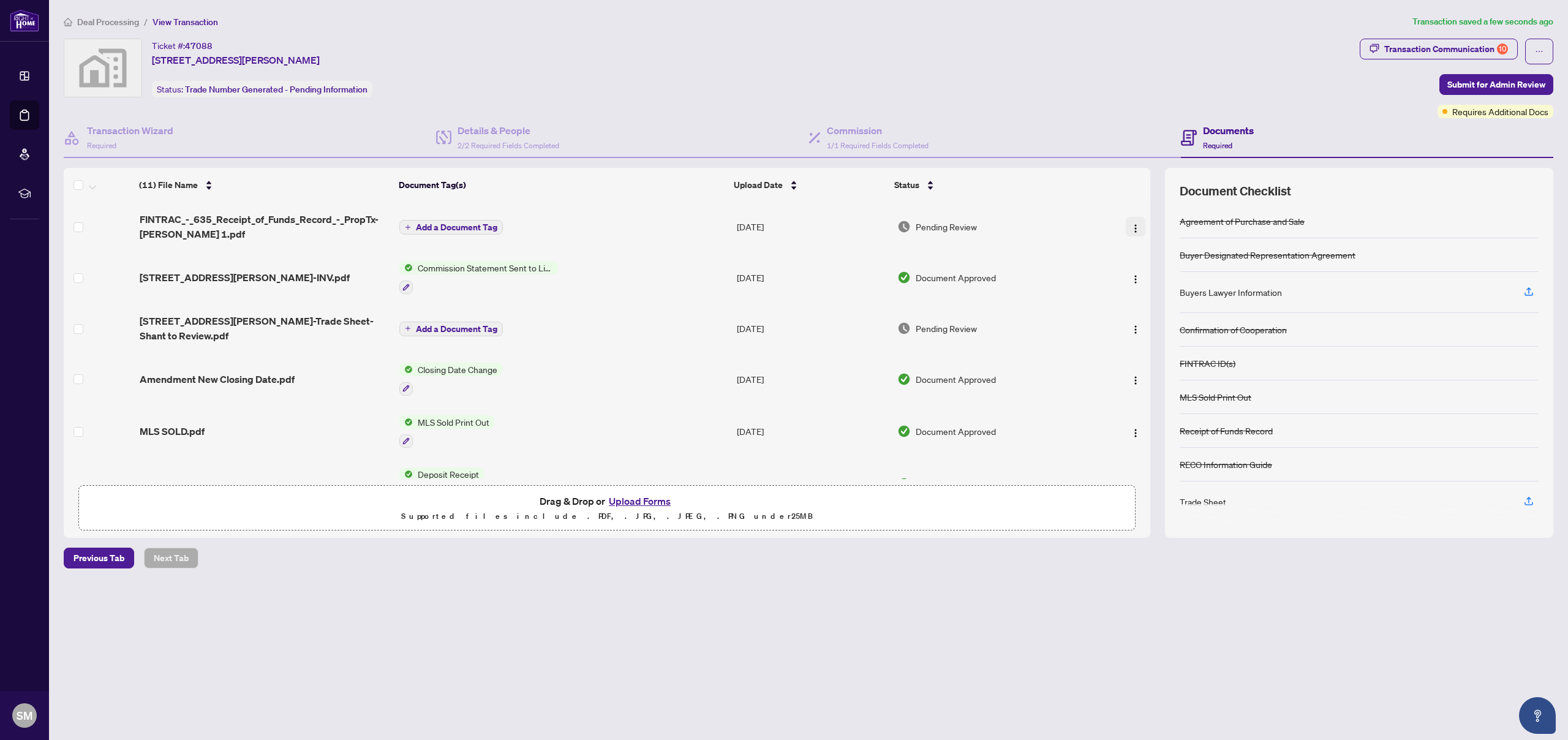
click at [1131, 224] on img "button" at bounding box center [1135, 229] width 10 height 10
click at [1170, 347] on span "Rename" at bounding box center [1190, 348] width 117 height 14
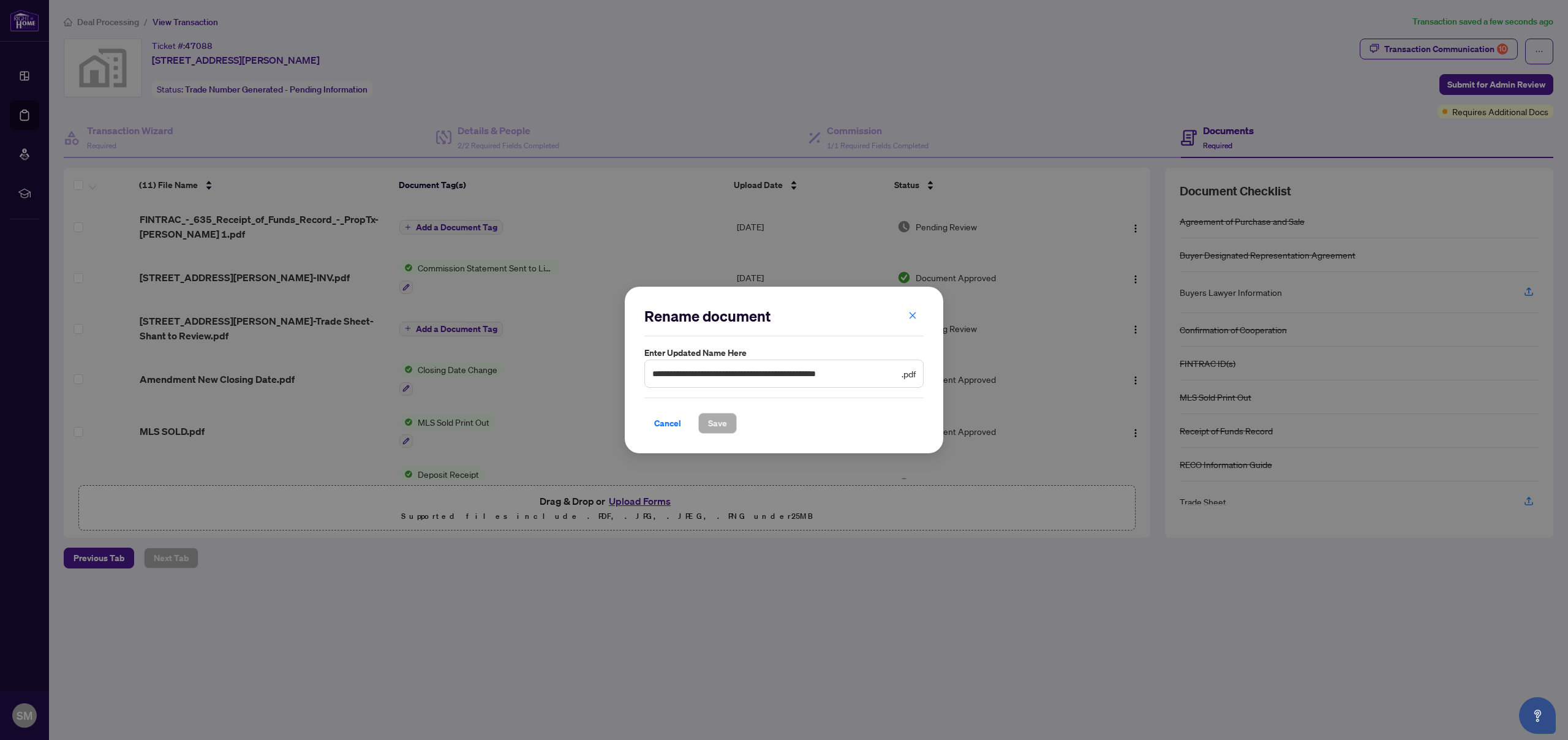
click at [700, 331] on div "Rename document" at bounding box center [784, 321] width 280 height 30
click at [747, 376] on input "**********" at bounding box center [776, 374] width 247 height 14
drag, startPoint x: 717, startPoint y: 374, endPoint x: 1023, endPoint y: 382, distance: 306.1
click at [1023, 382] on div "**********" at bounding box center [784, 370] width 1568 height 740
type input "**********"
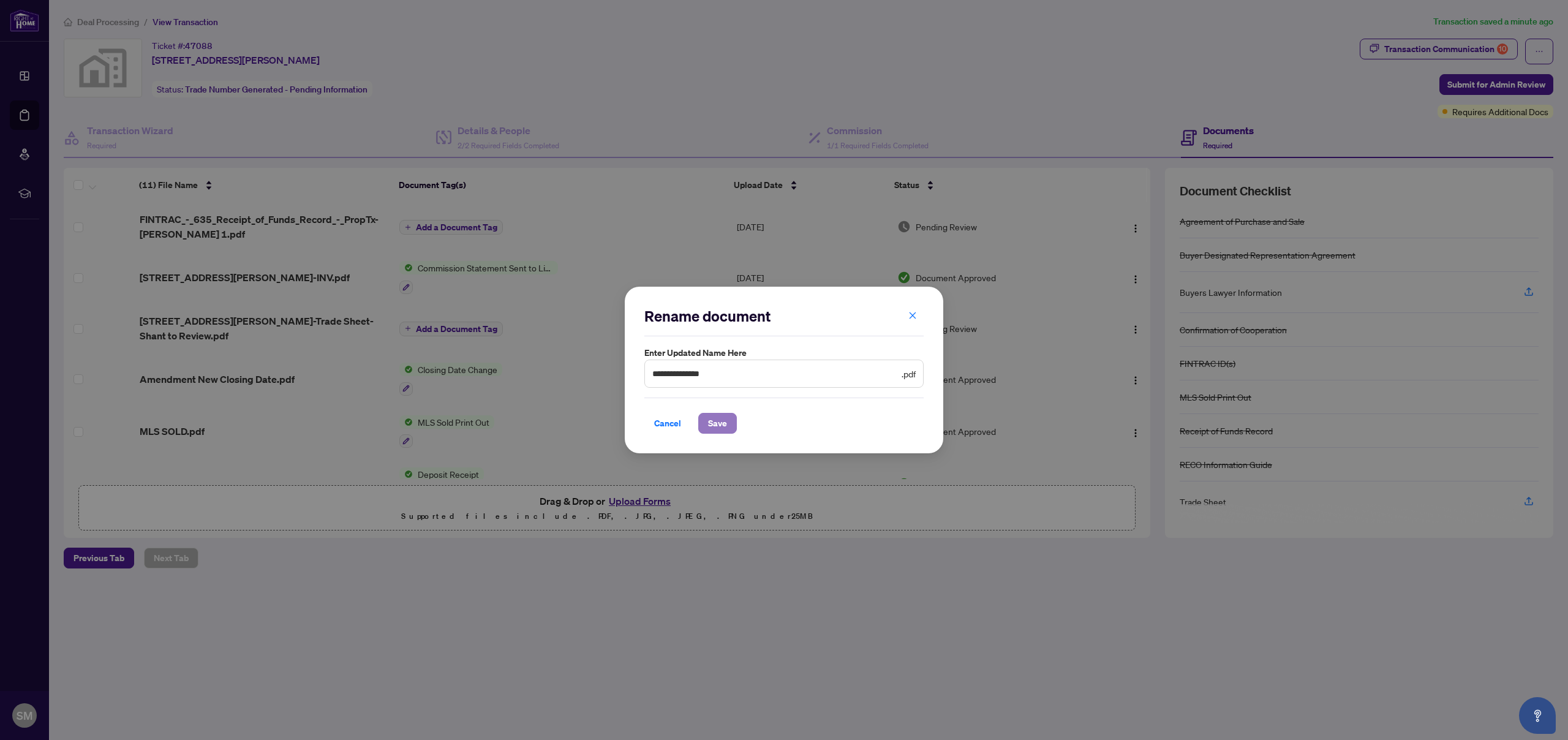
click at [726, 425] on span "Save" at bounding box center [717, 423] width 19 height 20
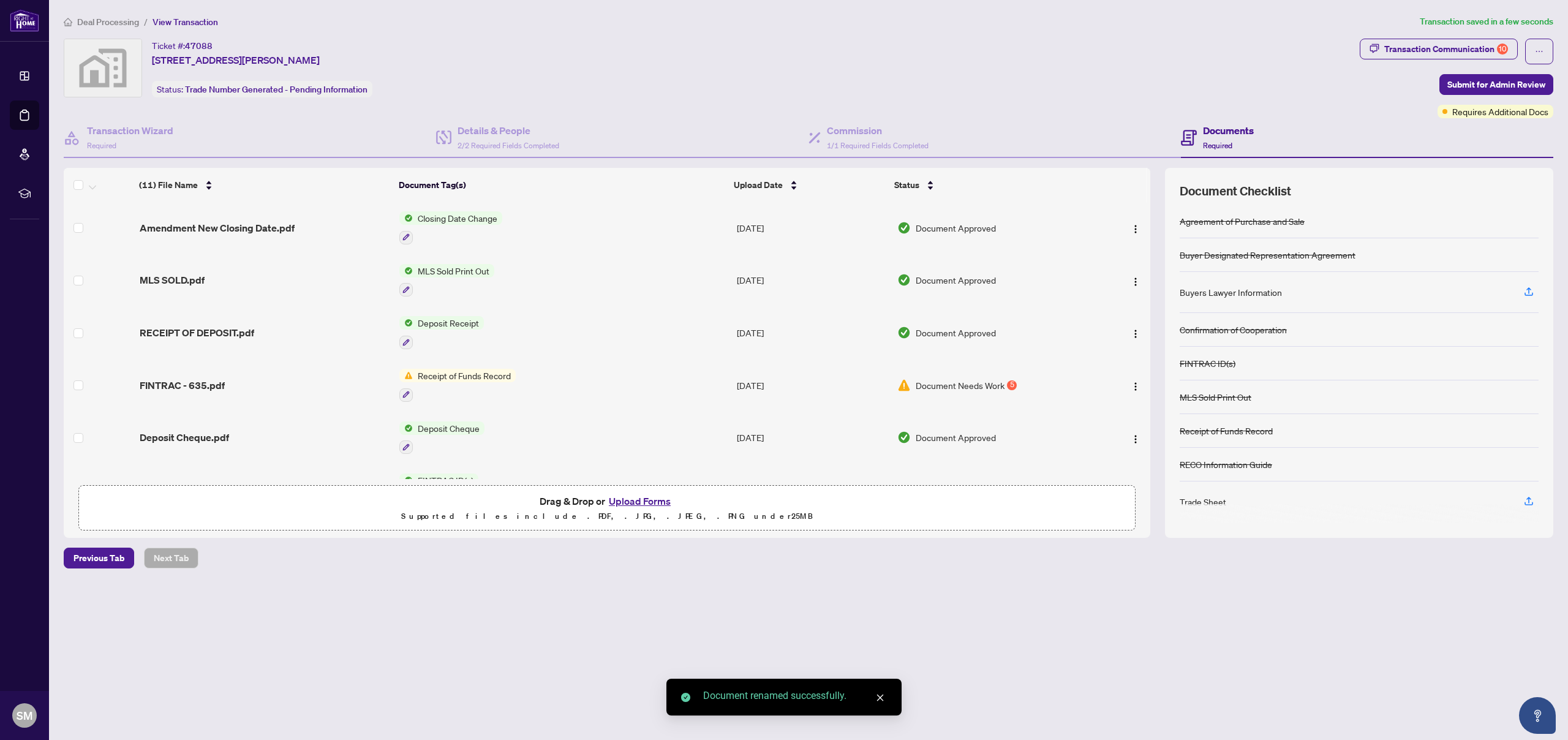
scroll to position [274, 0]
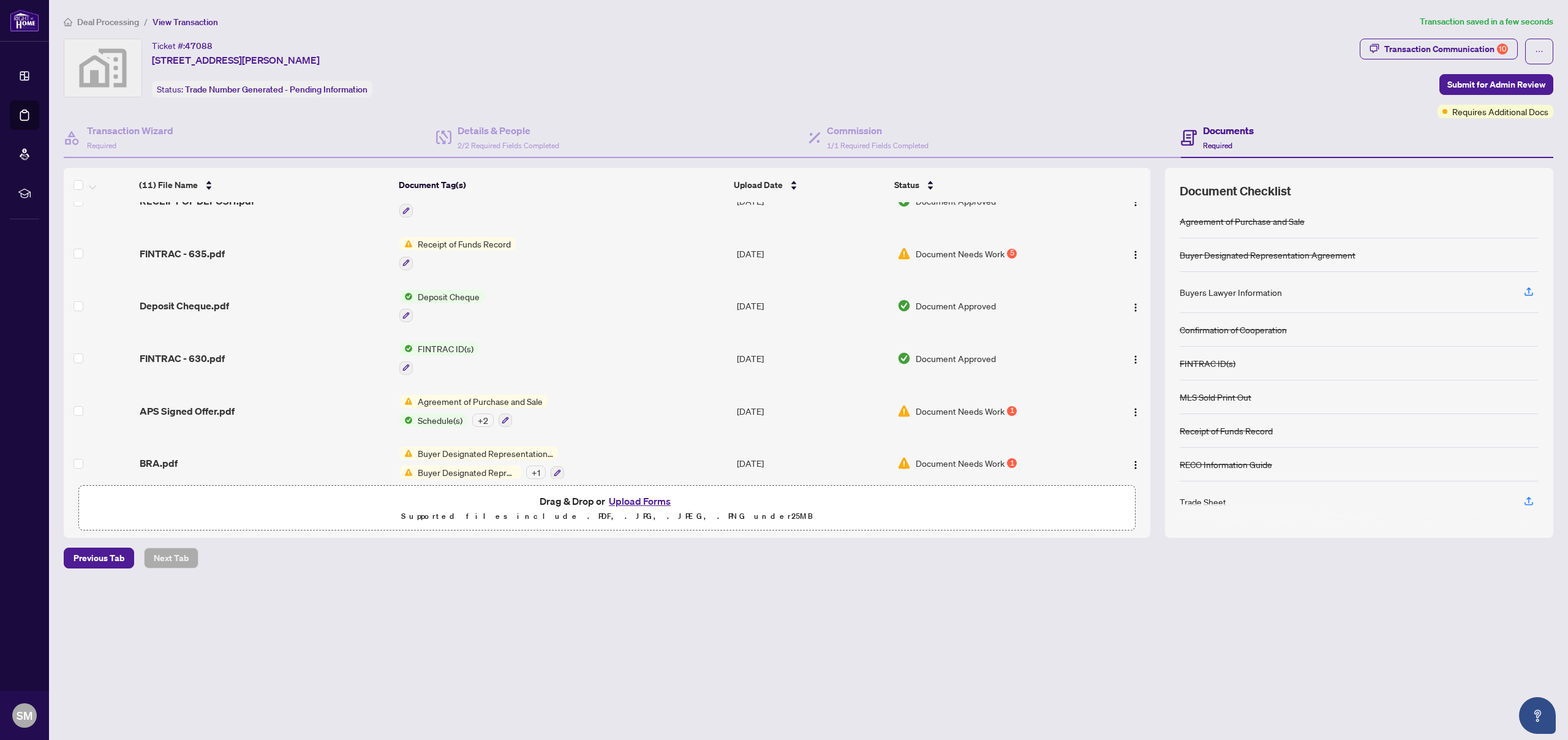
click at [473, 447] on span "Buyer Designated Representation Agreement" at bounding box center [485, 454] width 145 height 14
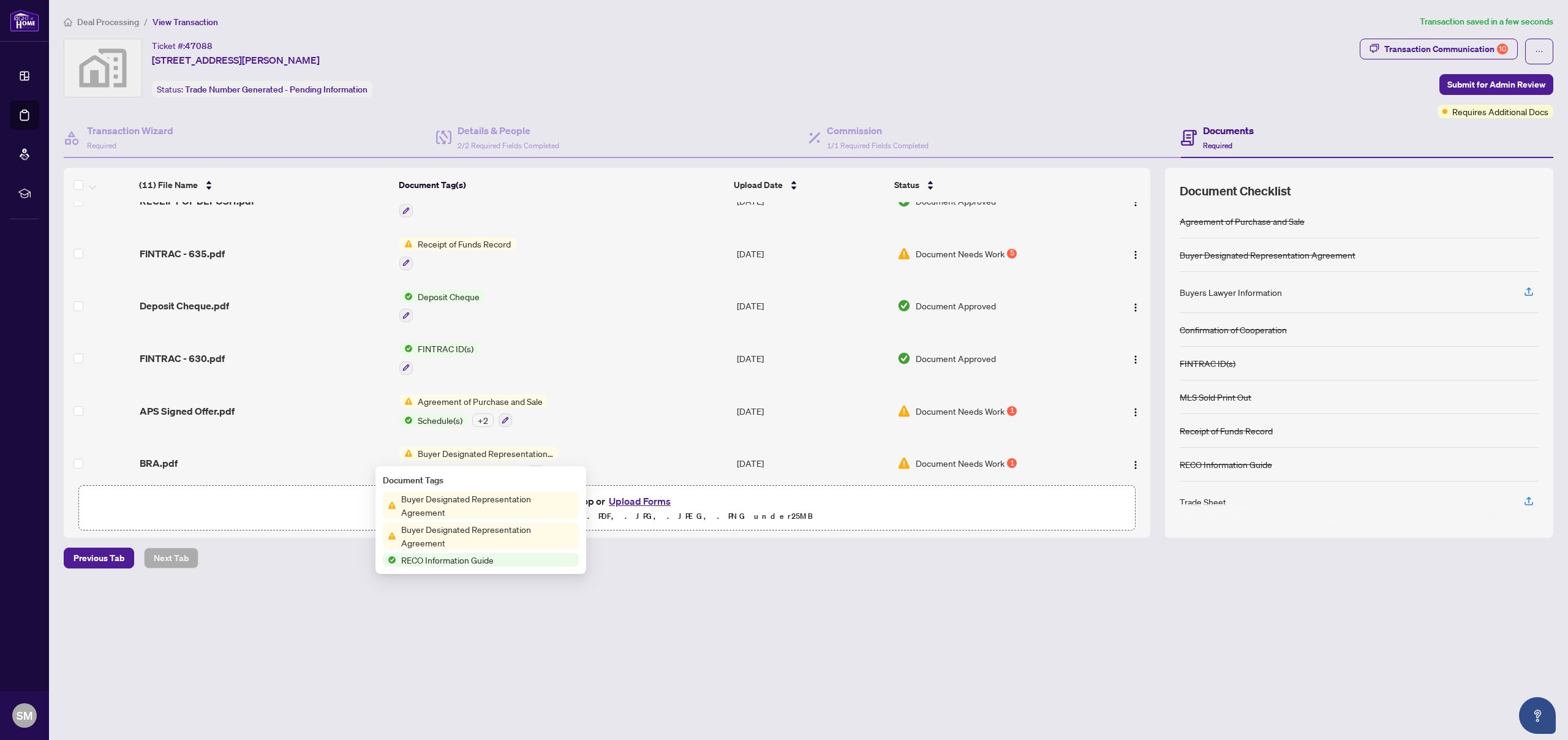
click at [479, 506] on span "Buyer Designated Representation Agreement" at bounding box center [487, 505] width 182 height 27
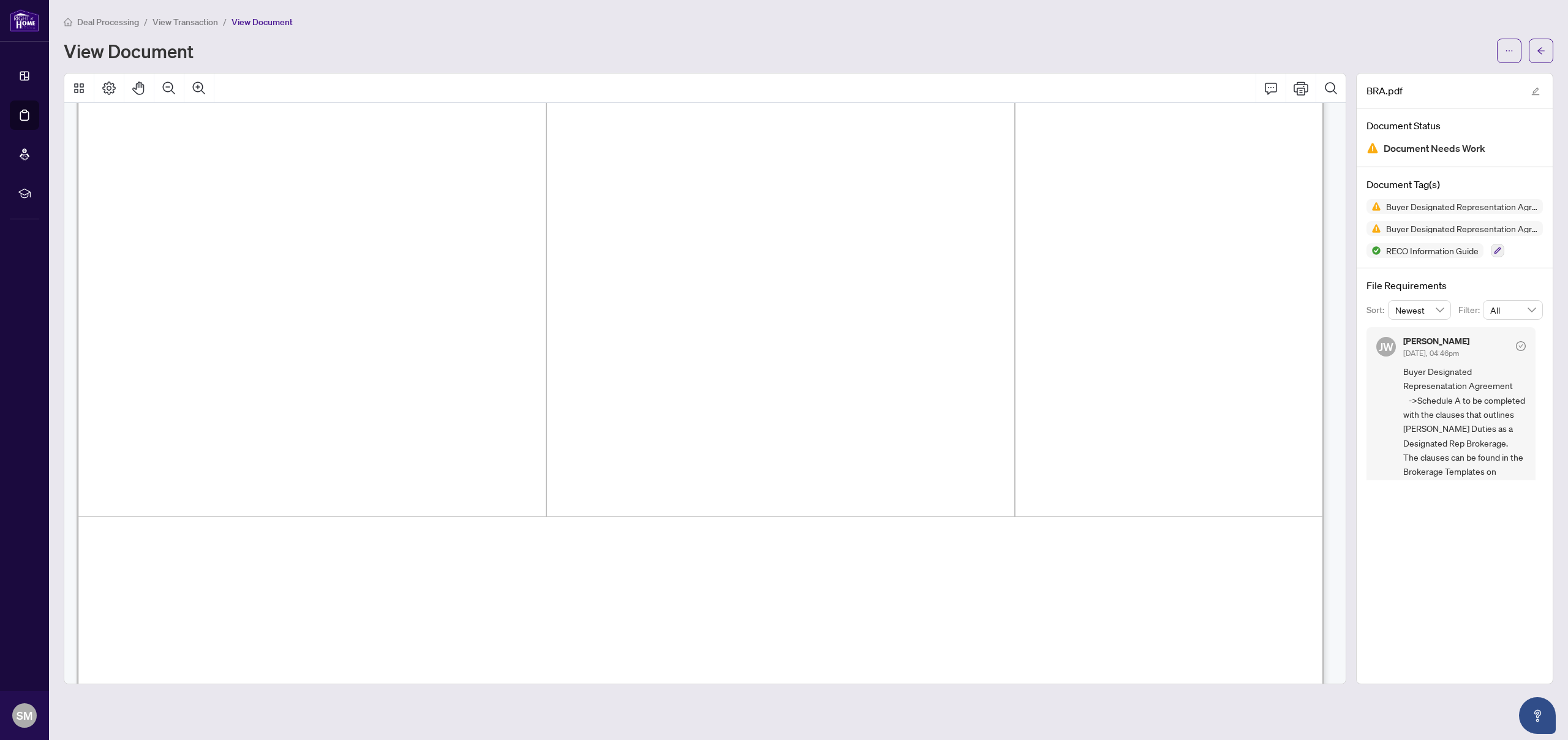
scroll to position [760, 0]
click at [1434, 431] on span "Buyer Designated Represenatation Agreement ->Schedule A to be completed with th…" at bounding box center [1464, 457] width 122 height 186
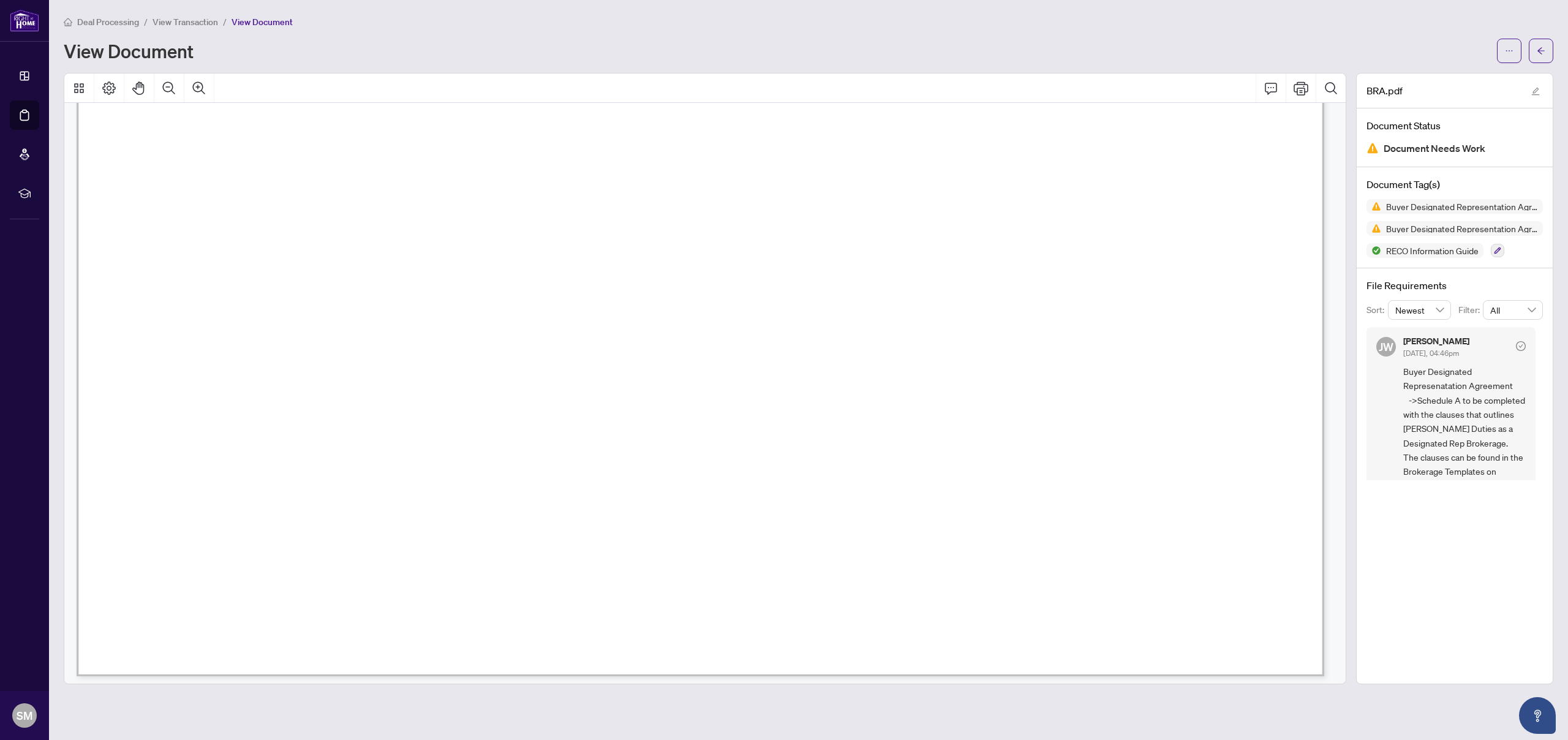
scroll to position [4414, 0]
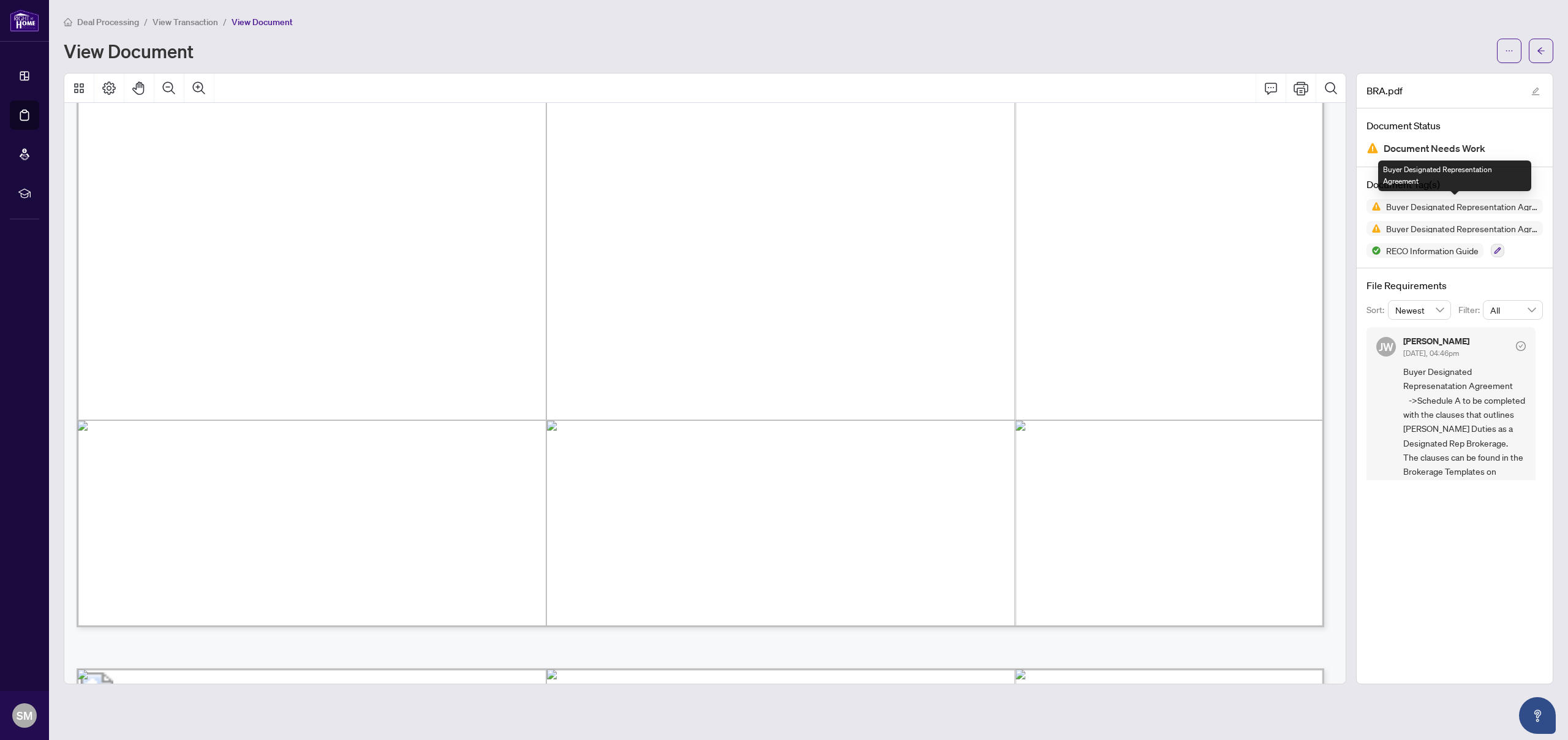
click at [1408, 205] on span "Buyer Designated Representation Agreement" at bounding box center [1462, 207] width 162 height 9
click at [1371, 205] on img at bounding box center [1374, 207] width 15 height 15
click at [1401, 148] on span "Document Needs Work" at bounding box center [1434, 148] width 101 height 17
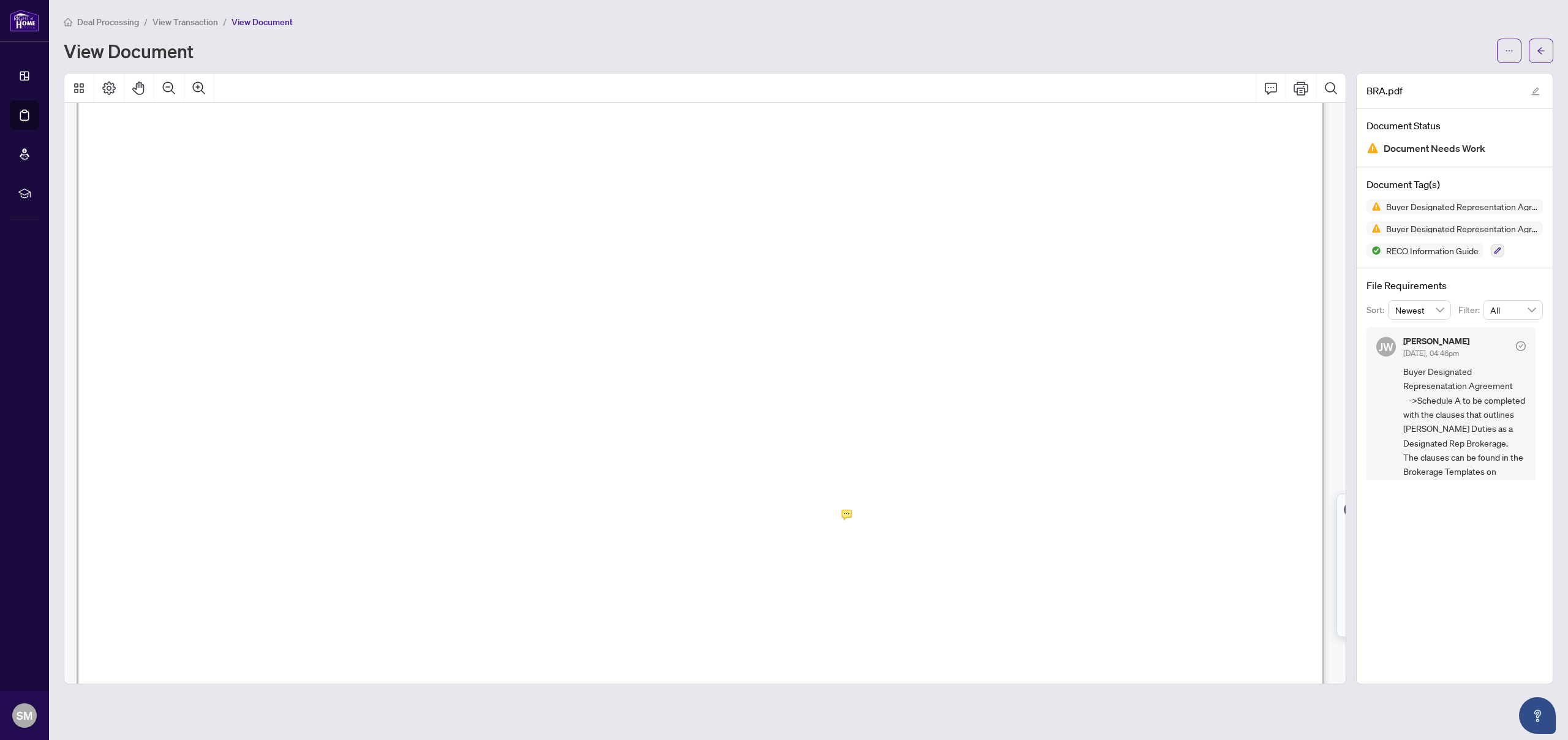
scroll to position [5028, 0]
click at [1460, 230] on span "Buyer Designated Representation Agreement" at bounding box center [1462, 229] width 162 height 9
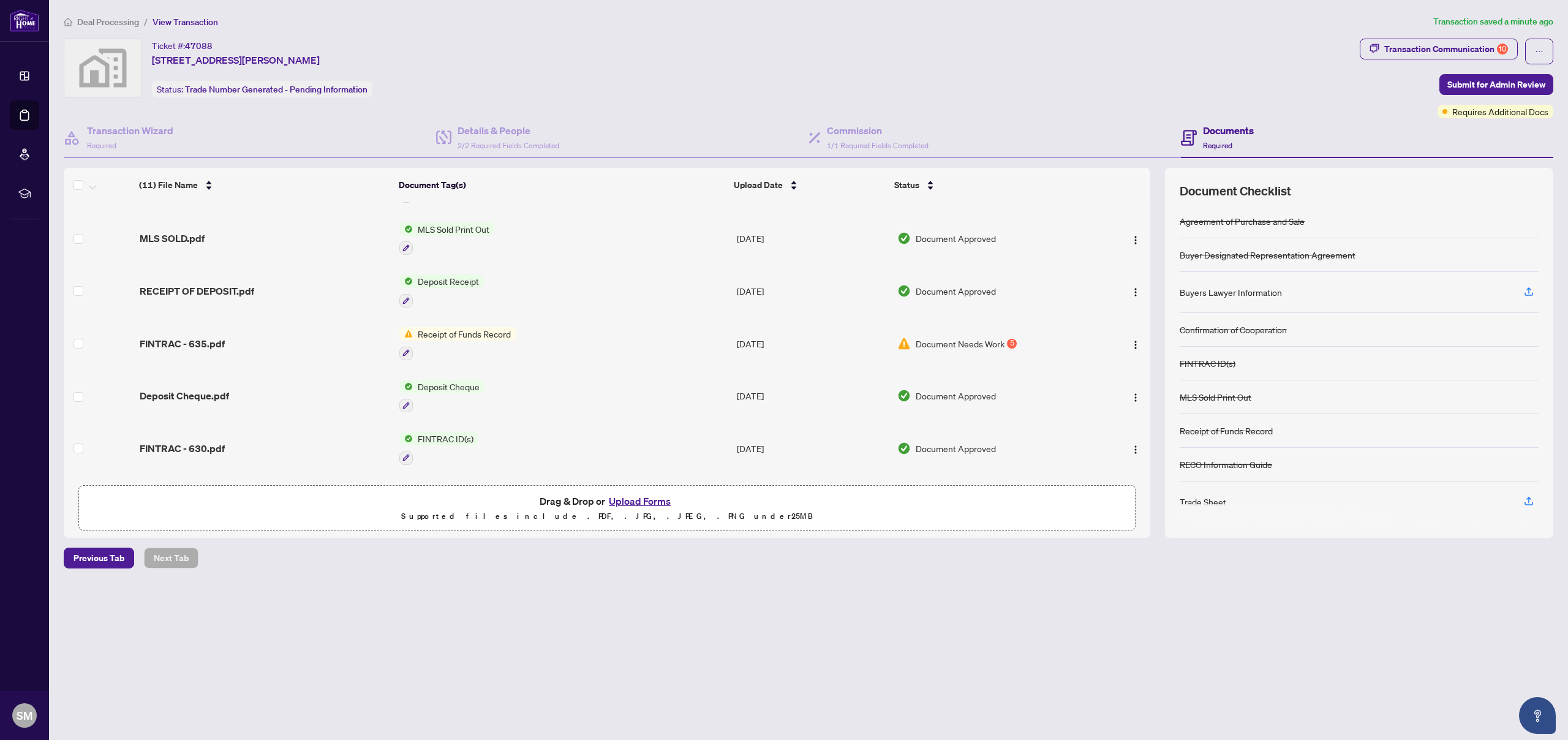
scroll to position [274, 0]
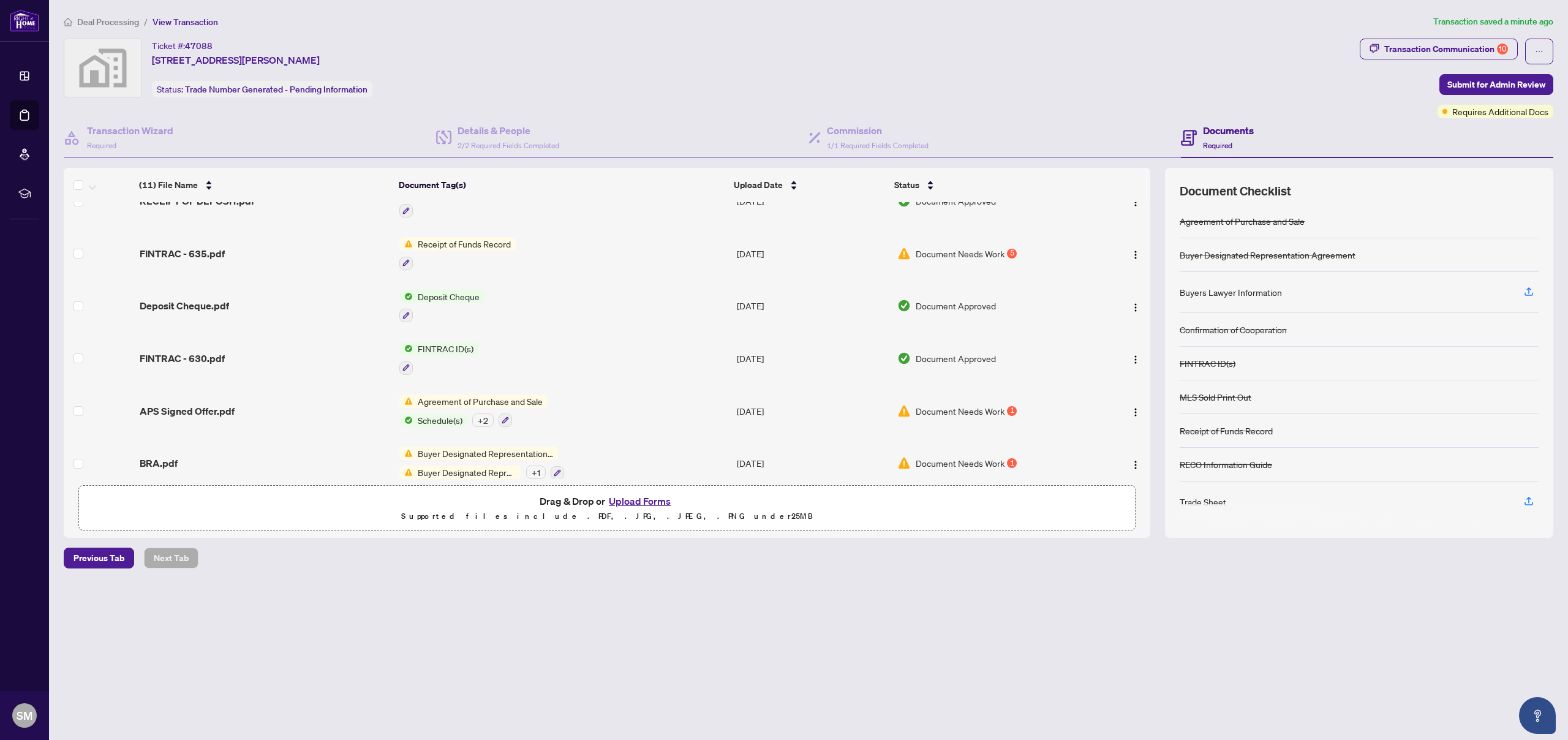
click at [469, 464] on td "Buyer Designated Representation Agreement Buyer Designated Representation Agree…" at bounding box center [563, 463] width 337 height 53
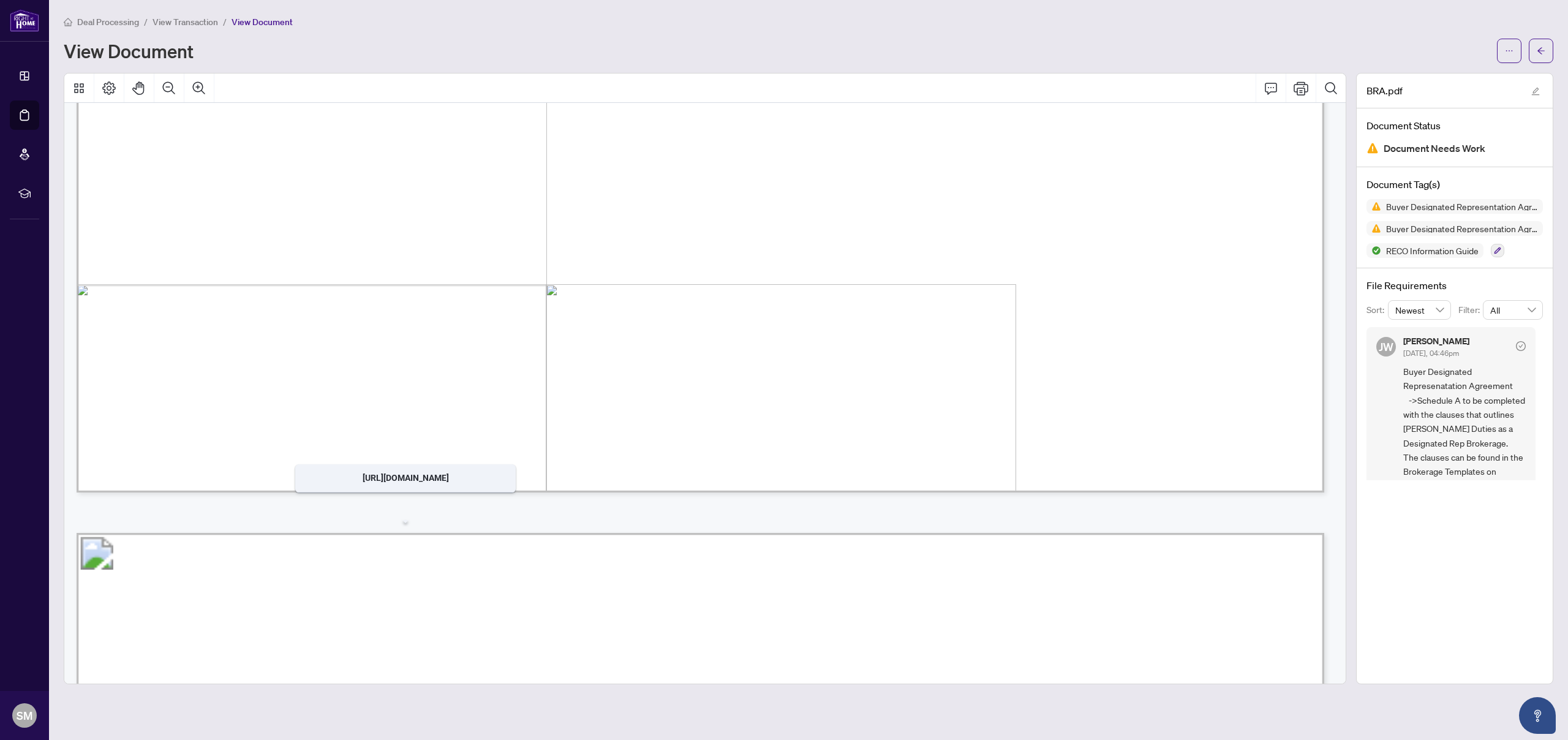
scroll to position [3008, 0]
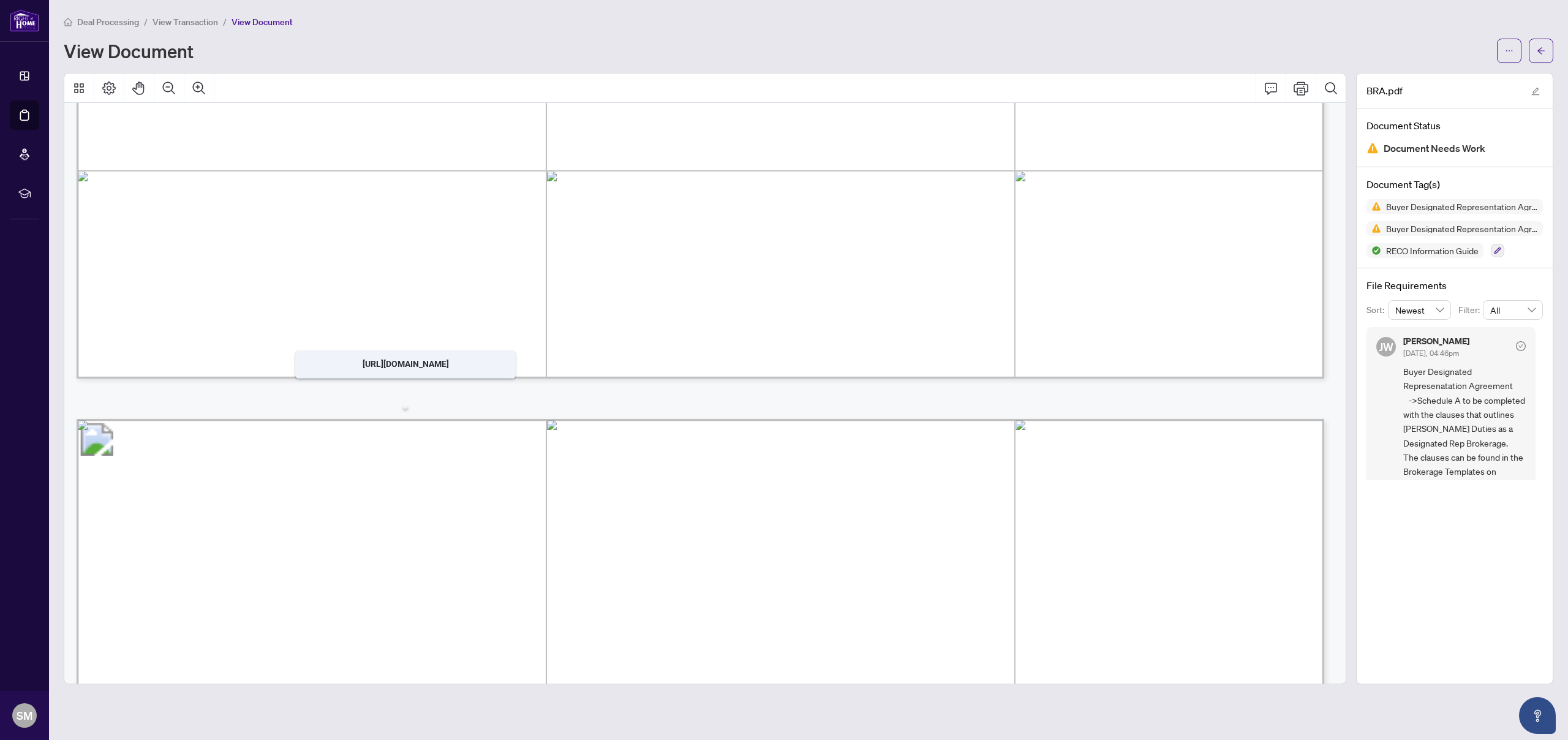
click at [1516, 343] on icon "check-circle" at bounding box center [1521, 346] width 10 height 10
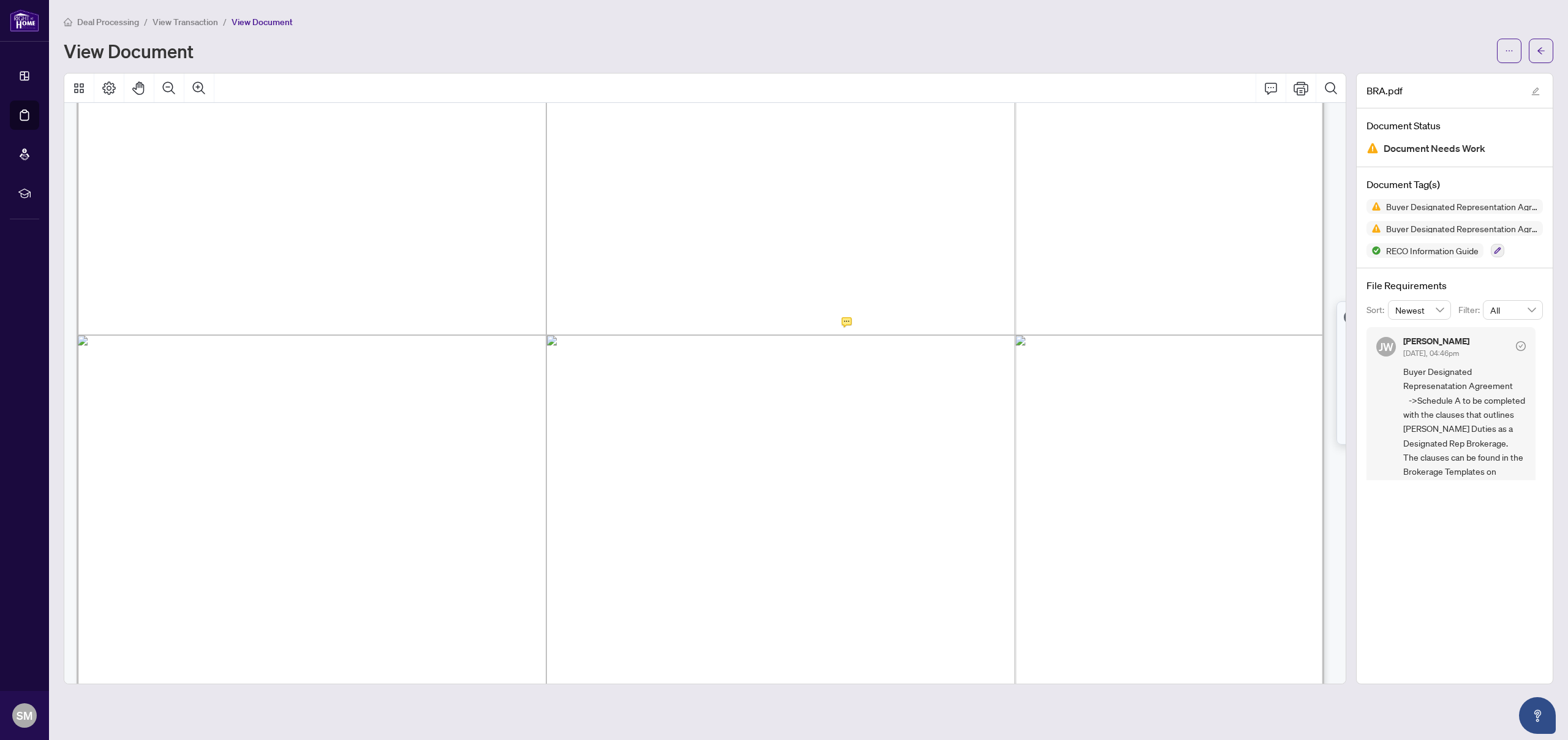
scroll to position [5074, 0]
drag, startPoint x: 319, startPoint y: 468, endPoint x: 388, endPoint y: 471, distance: 69.1
click at [388, 471] on span "Geographic Location: ..........................................................…" at bounding box center [700, 466] width 1080 height 22
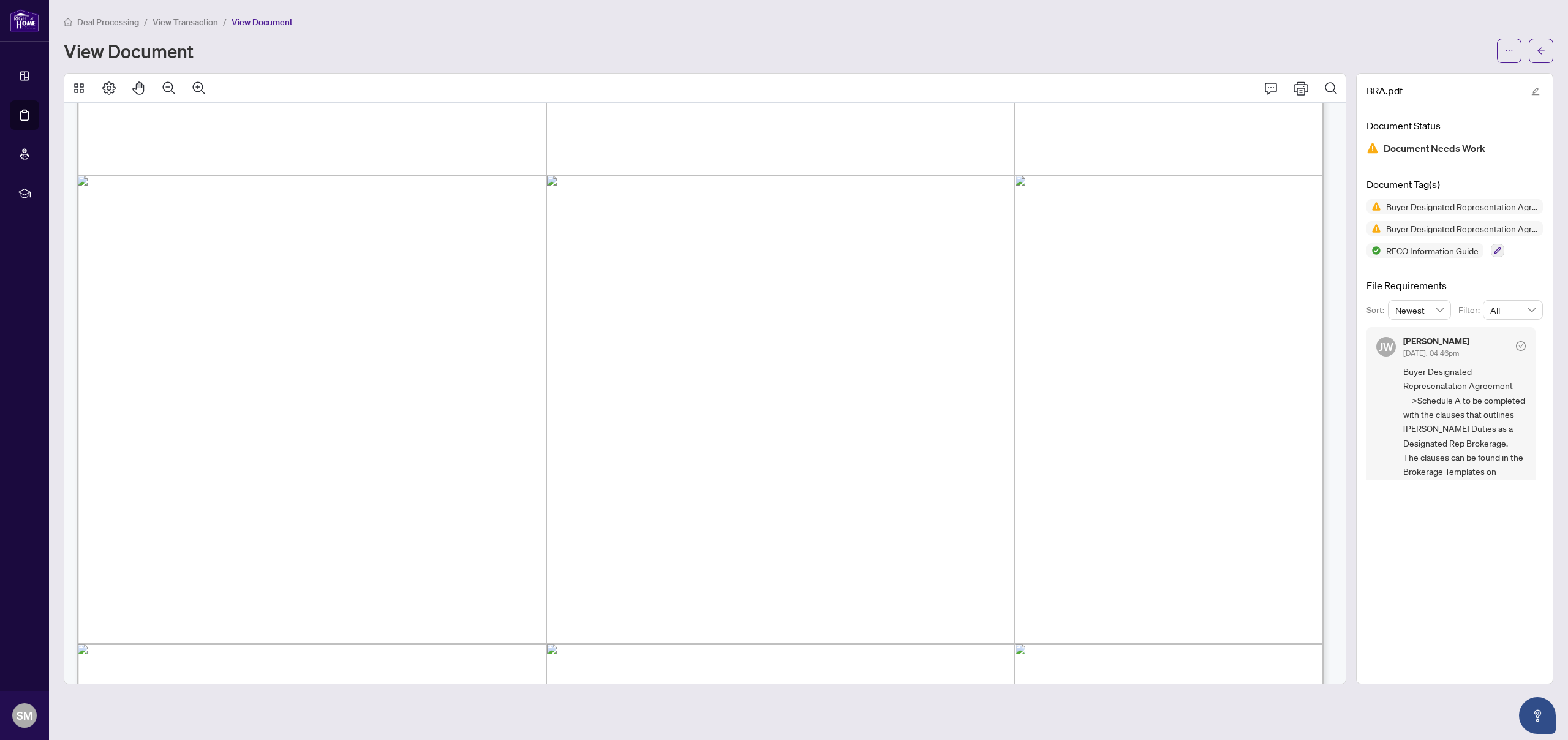
click at [412, 472] on span "Geographic Location: ..........................................................…" at bounding box center [700, 466] width 1080 height 22
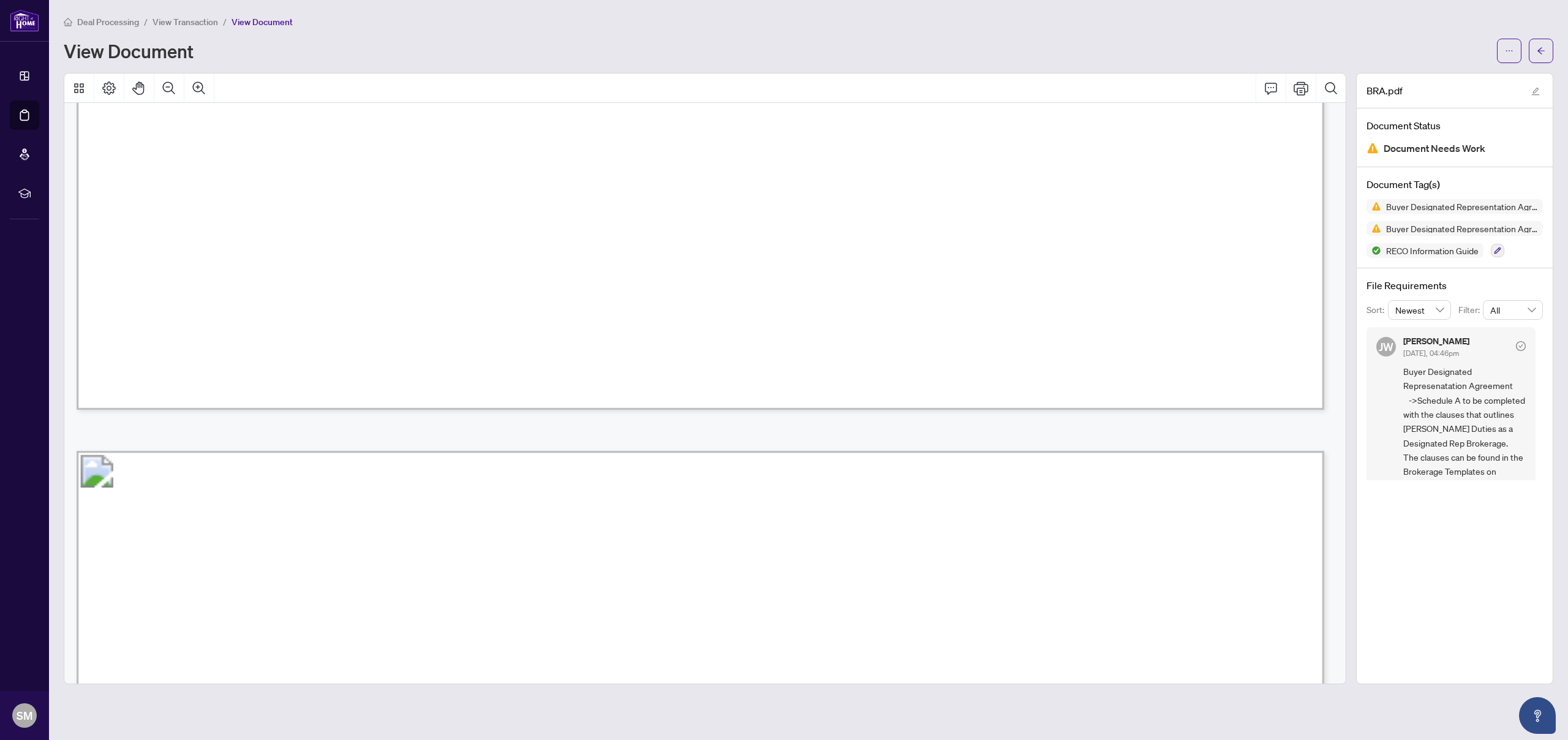
scroll to position [6895, 0]
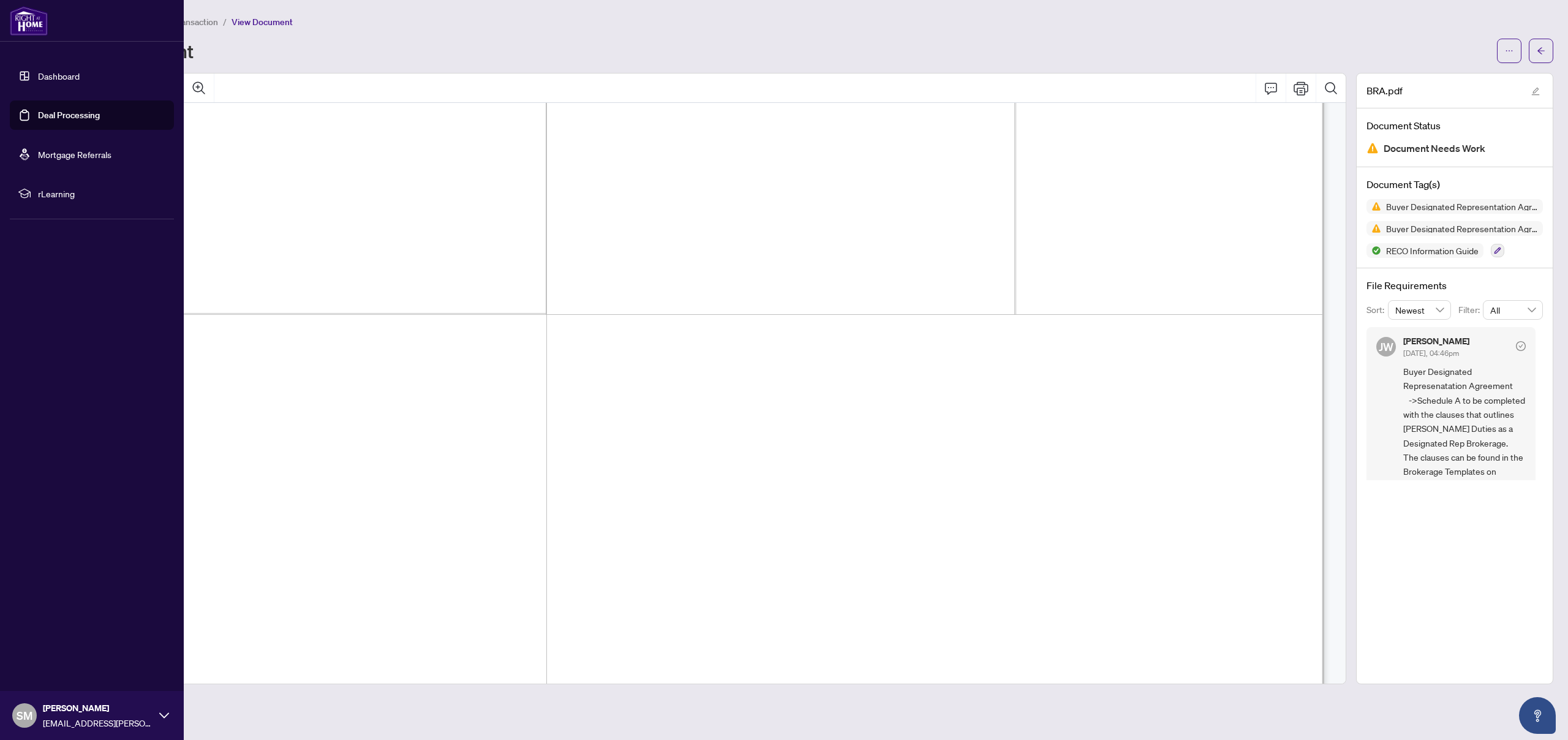
drag, startPoint x: 26, startPoint y: 118, endPoint x: 32, endPoint y: 116, distance: 6.3
click at [38, 118] on link "Deal Processing" at bounding box center [69, 115] width 62 height 11
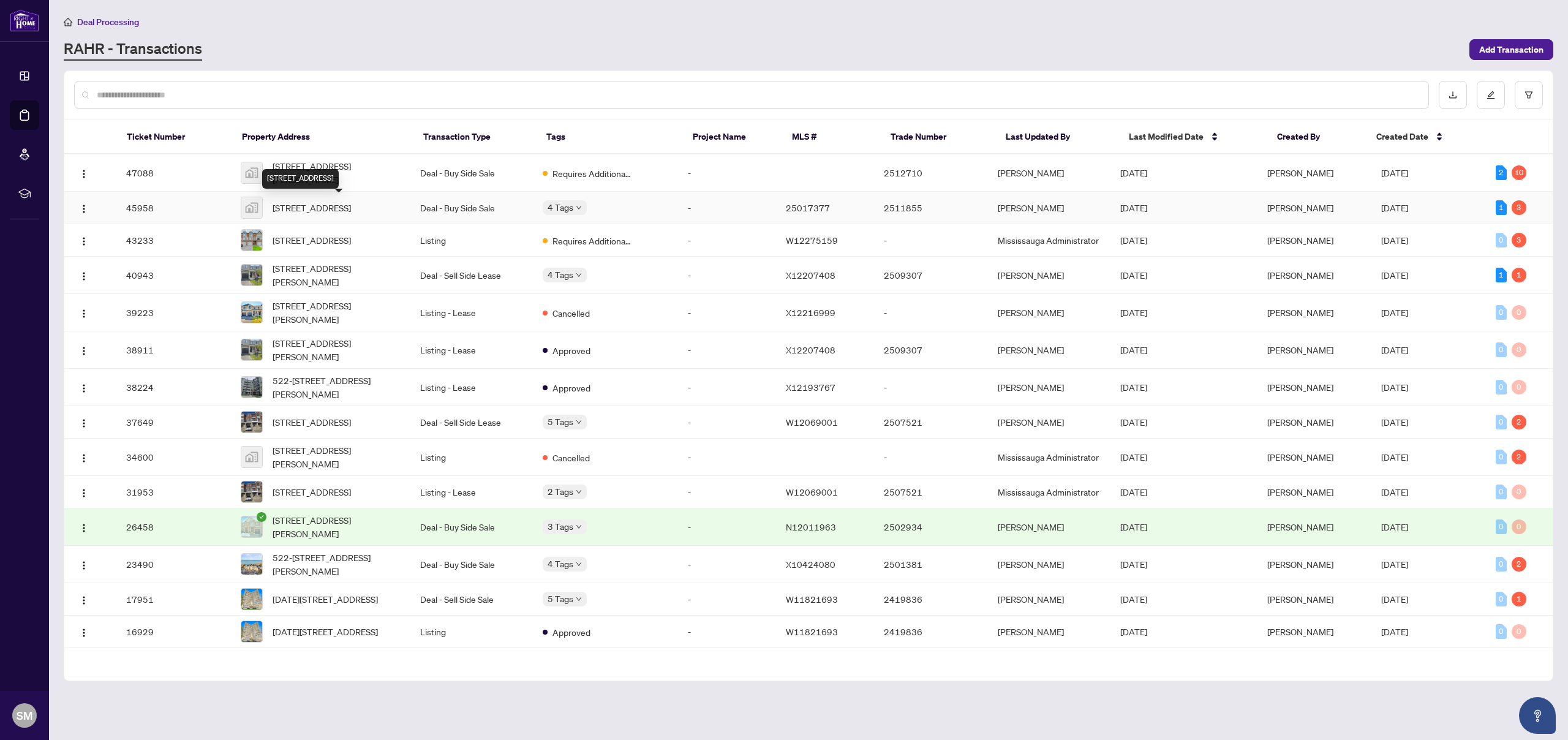
click at [342, 215] on span "[STREET_ADDRESS]" at bounding box center [312, 208] width 79 height 14
click at [459, 180] on td "Deal - Buy Side Sale" at bounding box center [471, 173] width 122 height 37
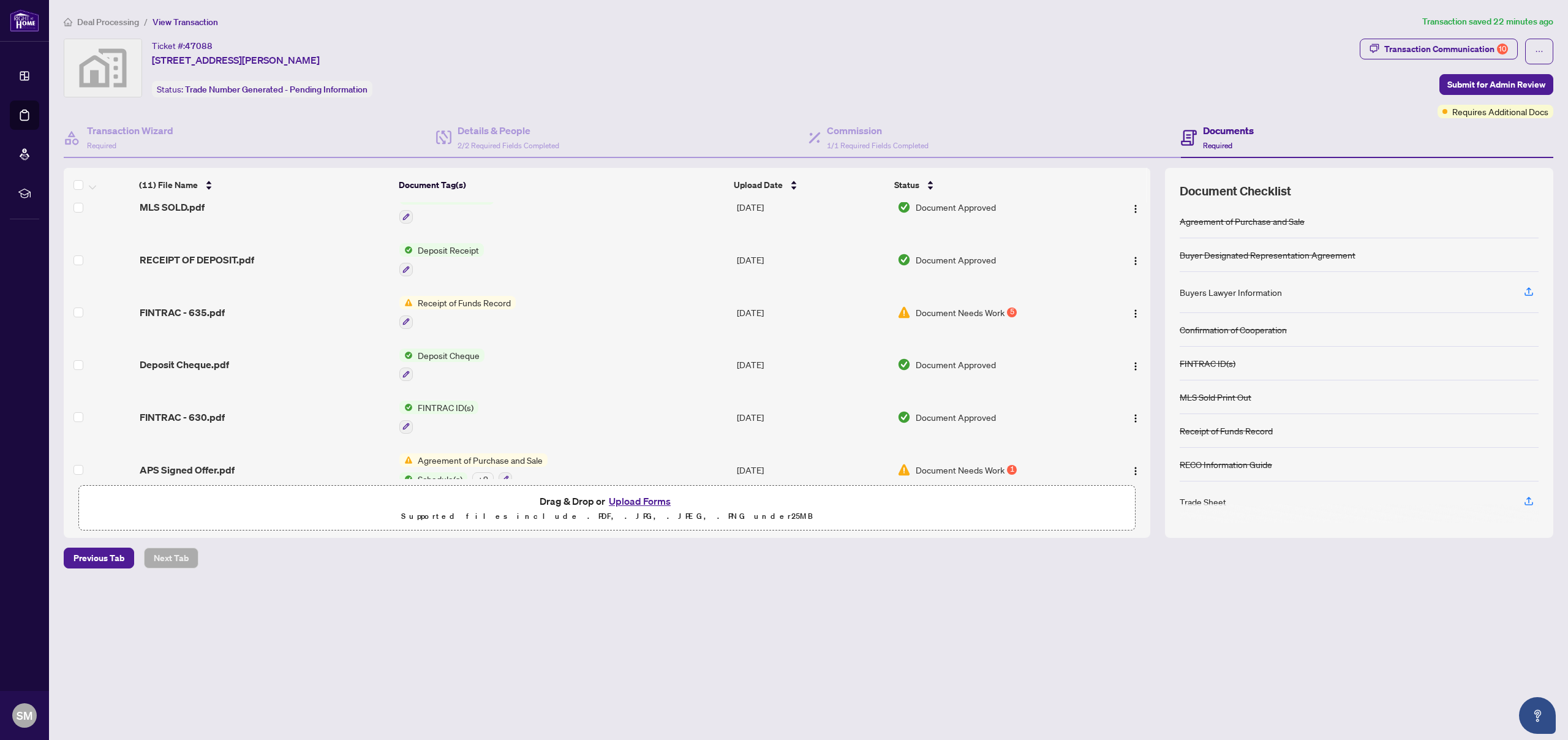
scroll to position [274, 0]
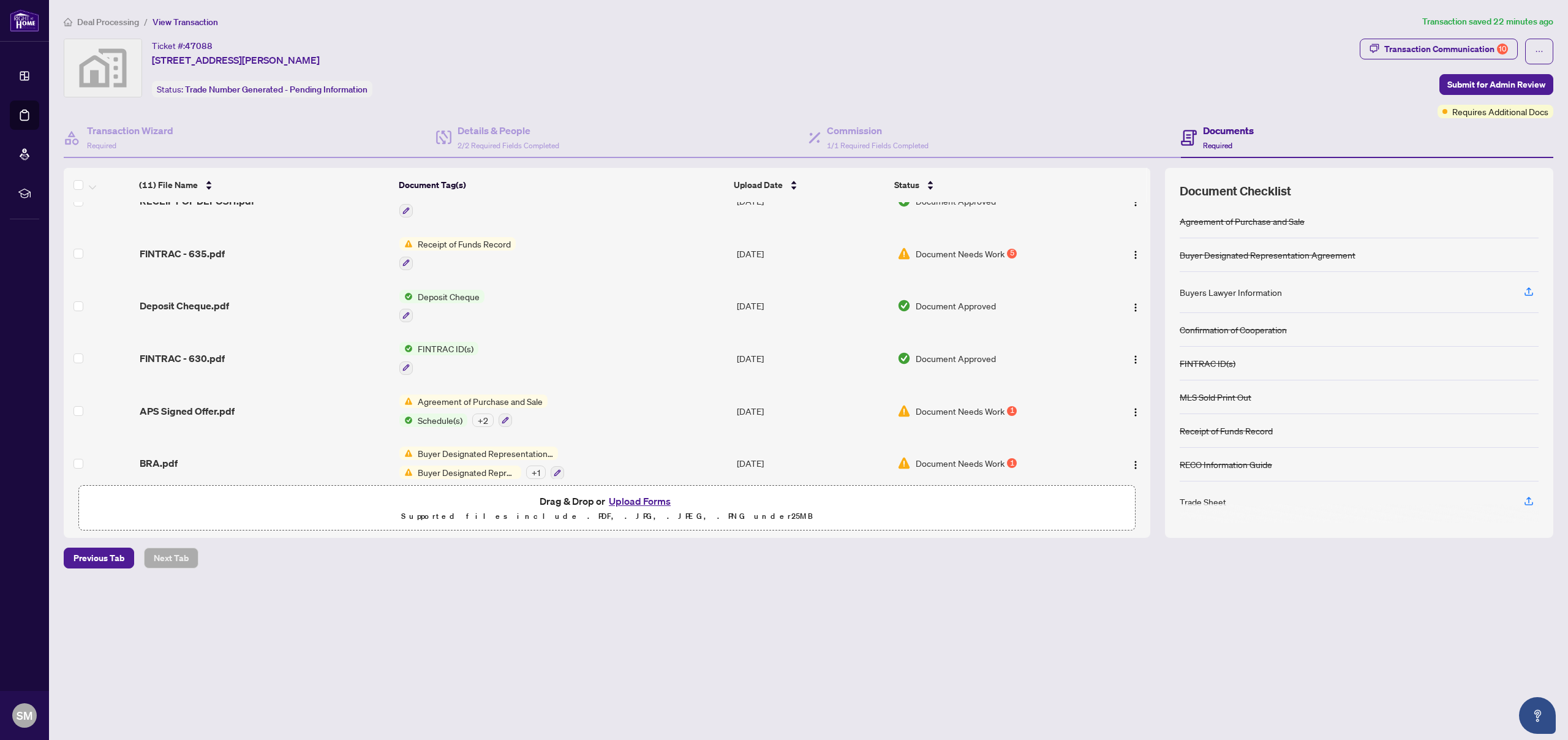
click at [519, 395] on span "Agreement of Purchase and Sale" at bounding box center [480, 401] width 135 height 14
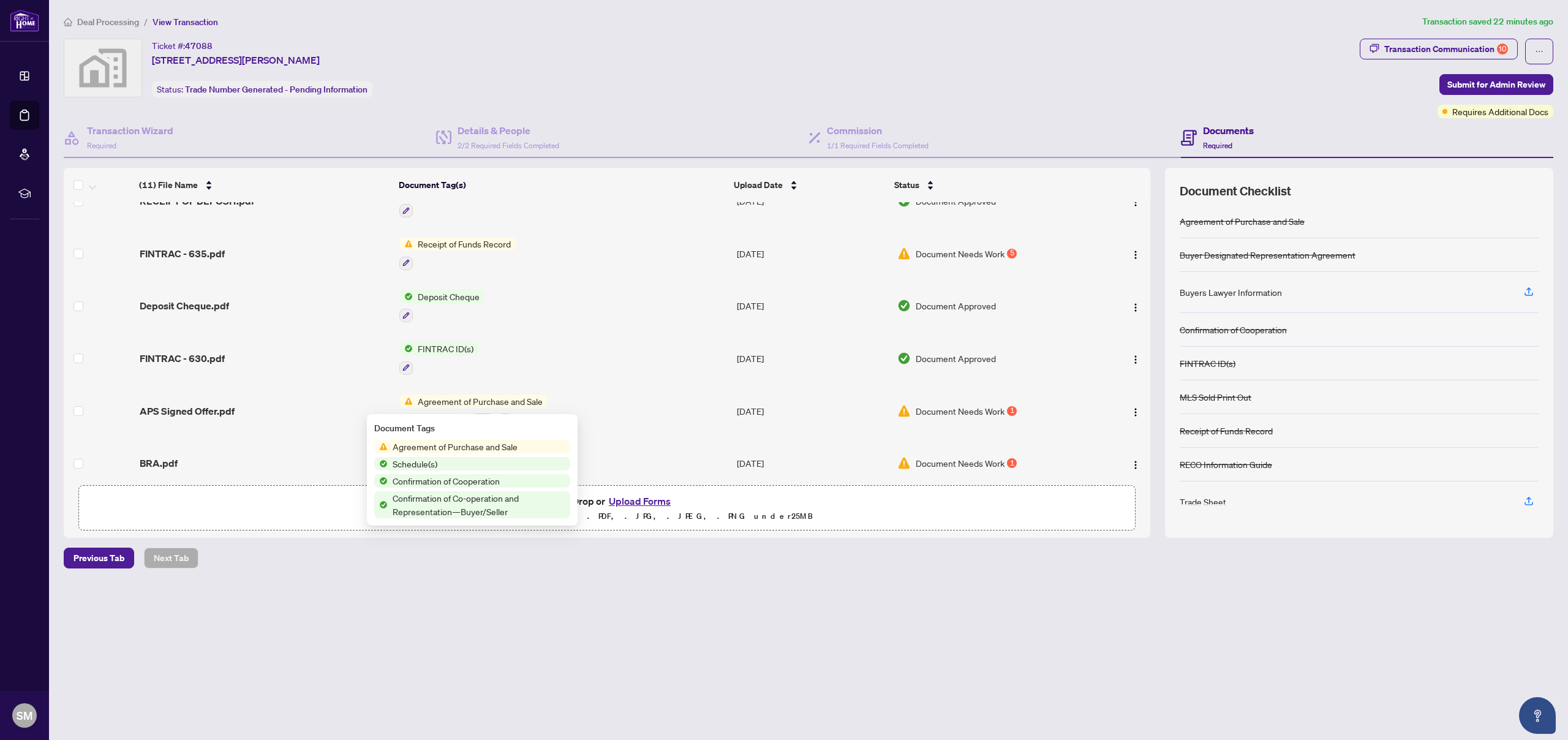
click at [486, 451] on span "Agreement of Purchase and Sale" at bounding box center [455, 447] width 135 height 14
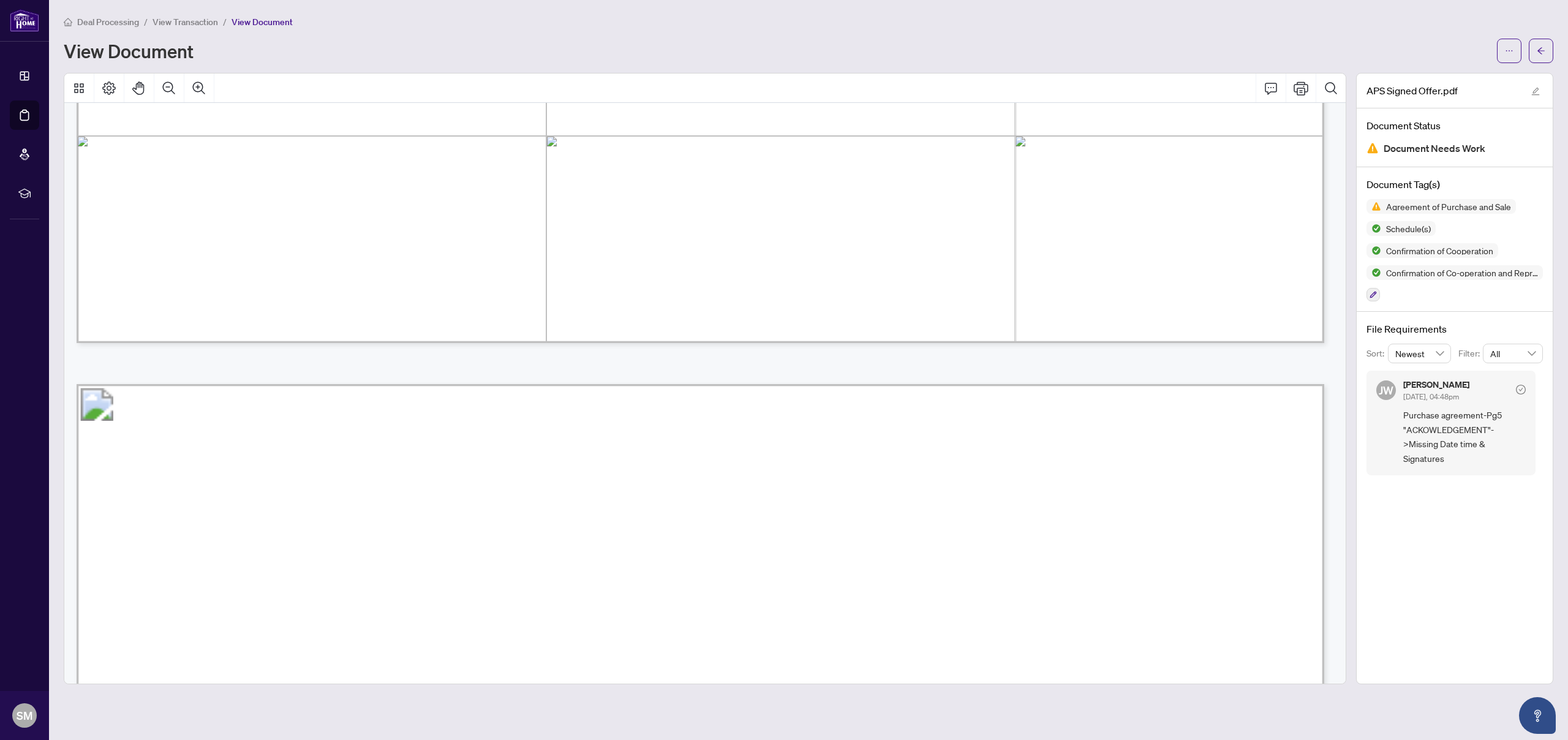
scroll to position [10689, 0]
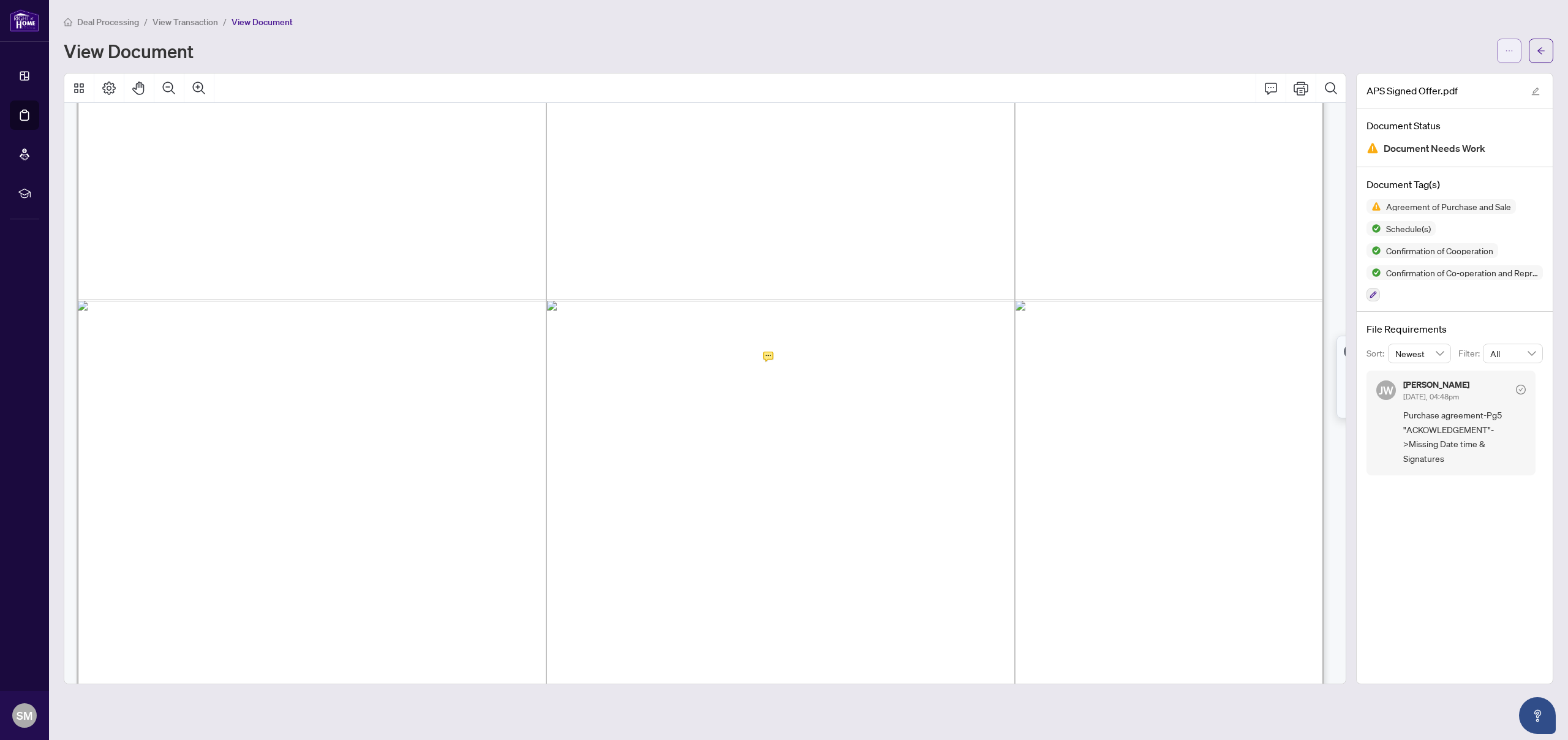
click at [1504, 50] on button "button" at bounding box center [1509, 51] width 25 height 25
click at [1452, 78] on span "Download" at bounding box center [1465, 77] width 93 height 14
